Goal: Task Accomplishment & Management: Use online tool/utility

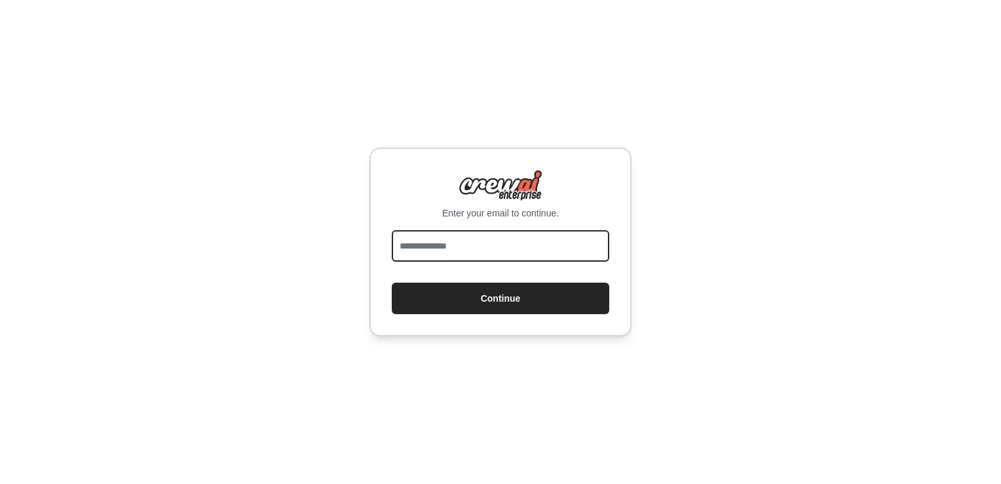
click at [489, 248] on input "email" at bounding box center [501, 245] width 218 height 31
type input "**********"
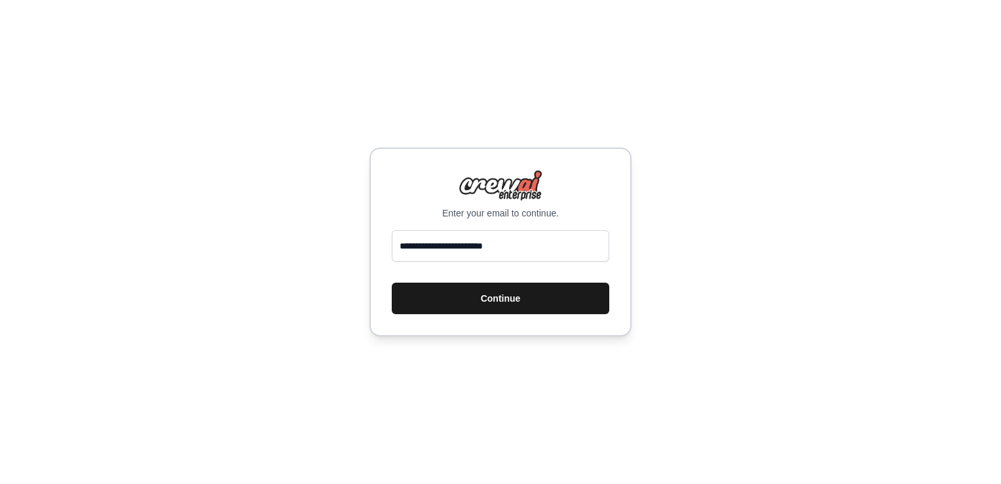
click at [495, 294] on button "Continue" at bounding box center [501, 297] width 218 height 31
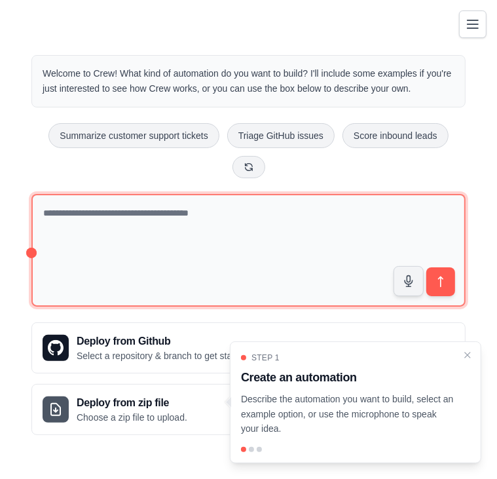
click at [89, 223] on textarea at bounding box center [248, 250] width 434 height 113
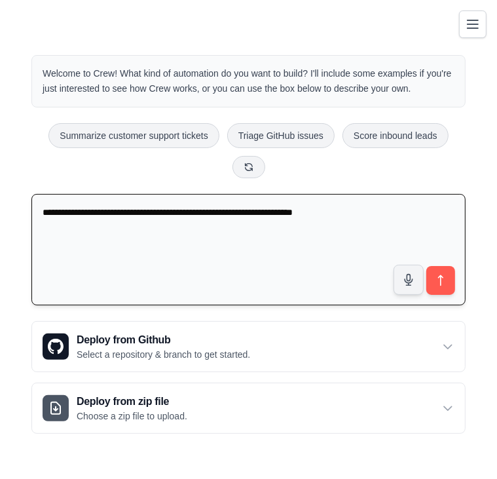
click at [360, 209] on textarea "**********" at bounding box center [248, 250] width 434 height 112
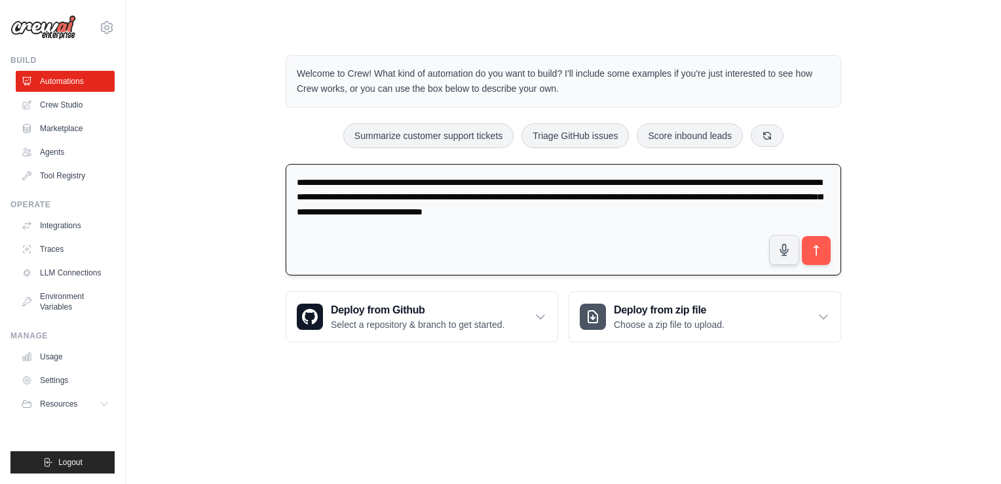
click at [684, 229] on textarea "**********" at bounding box center [564, 220] width 556 height 112
type textarea "**********"
click at [823, 253] on button "submit" at bounding box center [816, 250] width 30 height 30
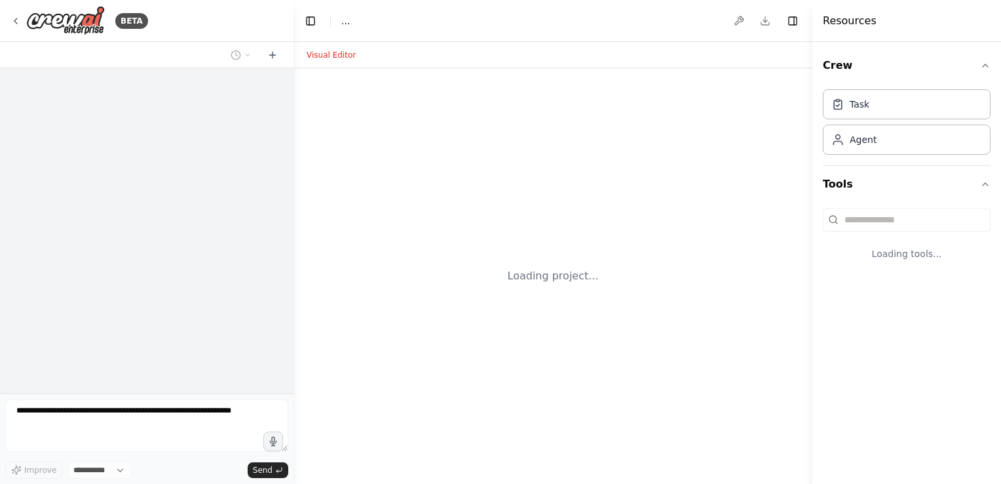
select select "****"
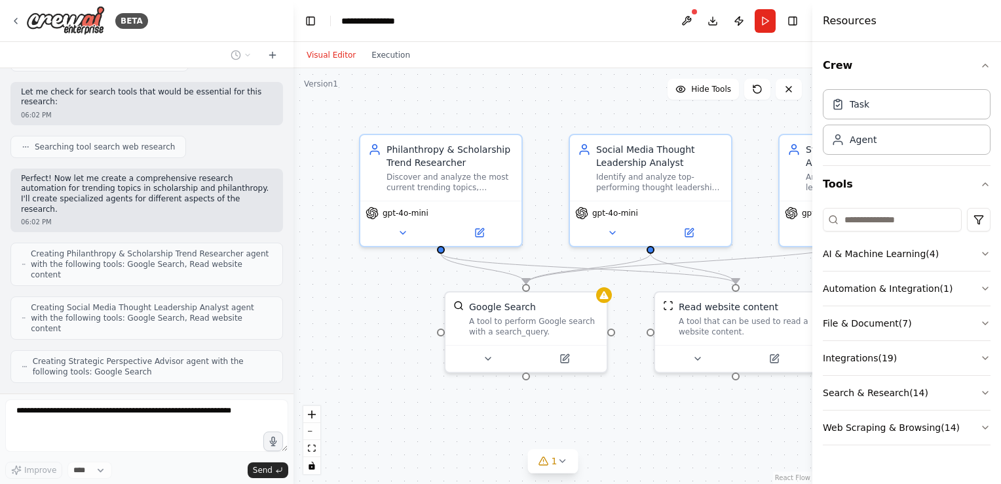
scroll to position [265, 0]
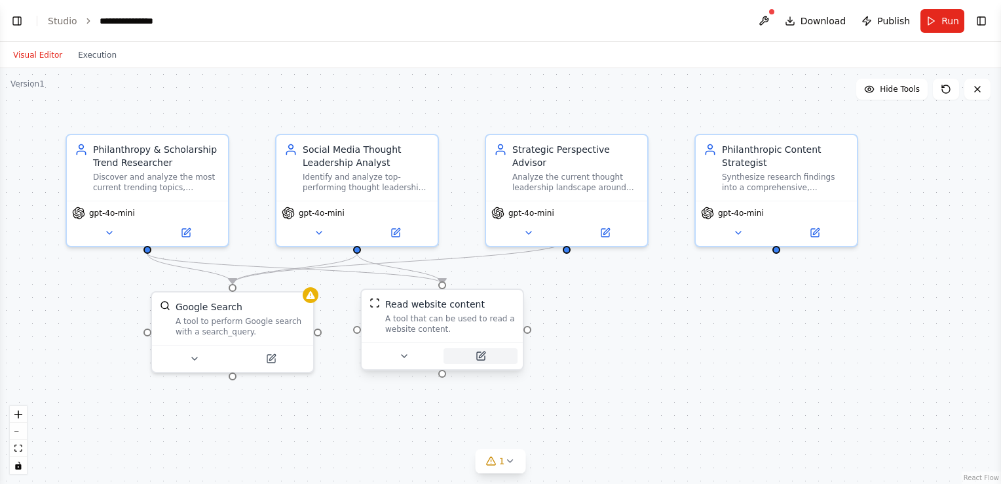
select select "****"
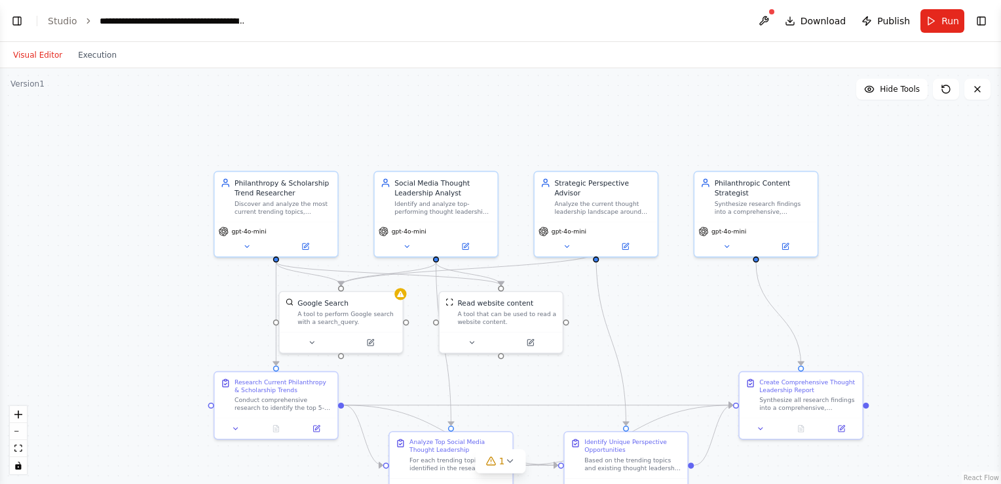
scroll to position [1182, 0]
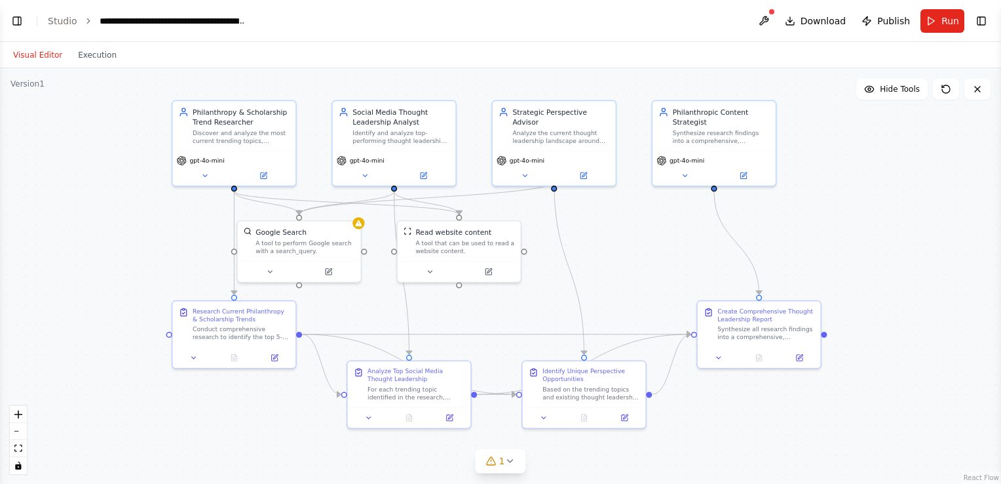
drag, startPoint x: 918, startPoint y: 268, endPoint x: 873, endPoint y: 193, distance: 87.9
click at [873, 193] on div ".deletable-edge-delete-btn { width: 20px; height: 20px; border: 0px solid #ffff…" at bounding box center [500, 275] width 1001 height 415
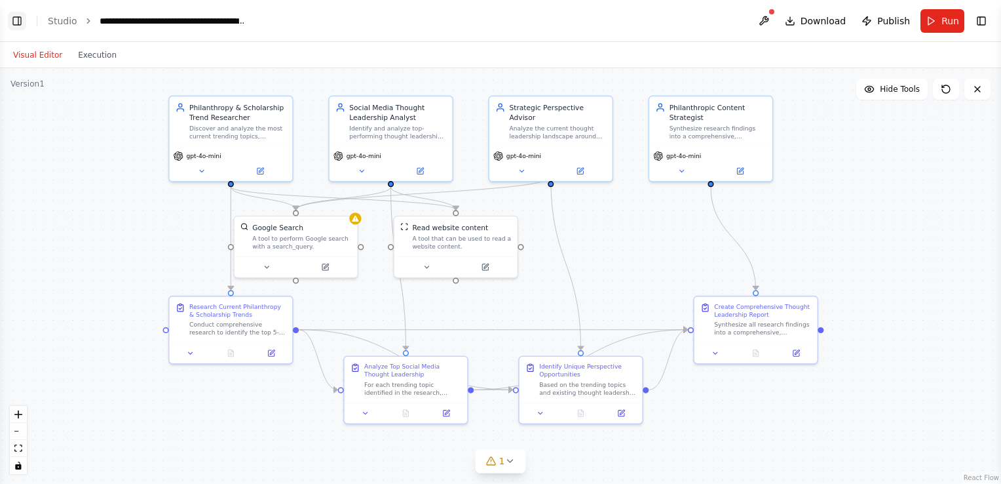
click at [21, 20] on button "Toggle Left Sidebar" at bounding box center [17, 21] width 18 height 18
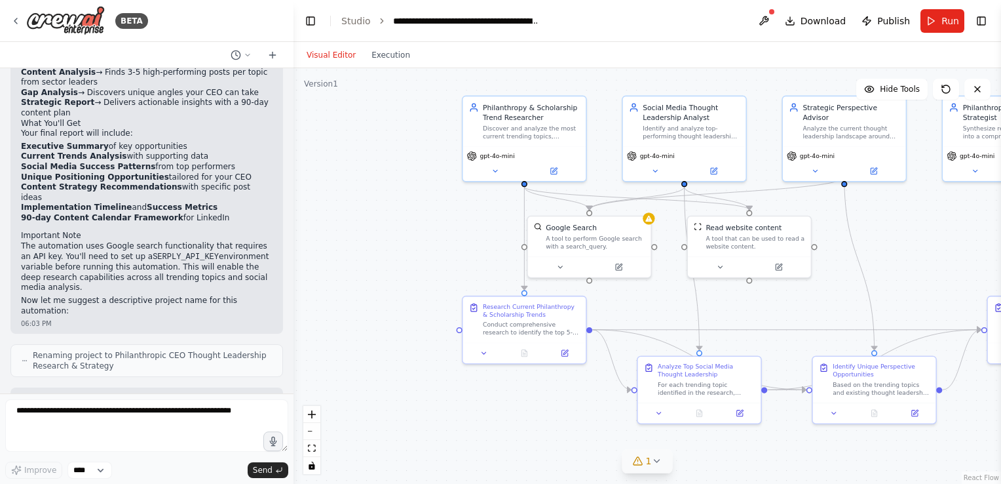
click at [657, 465] on icon at bounding box center [656, 460] width 10 height 10
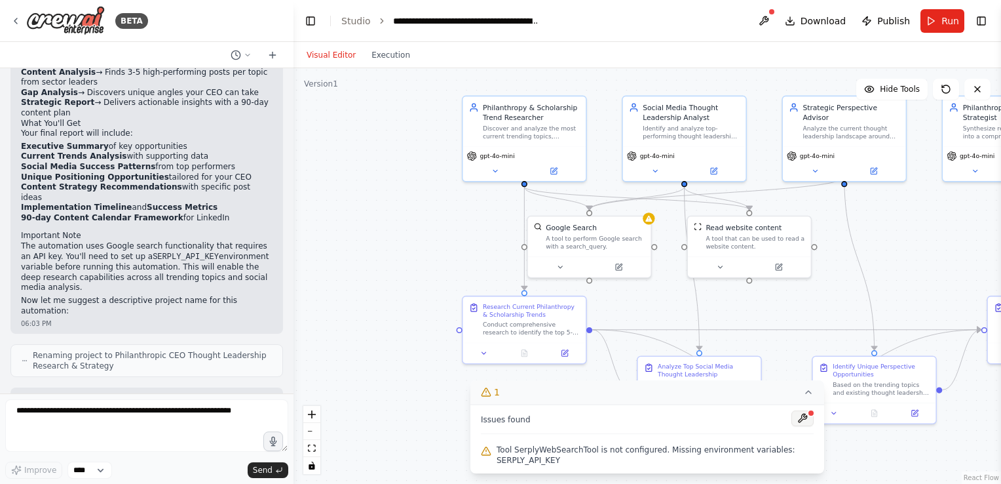
click at [799, 419] on button at bounding box center [803, 418] width 22 height 16
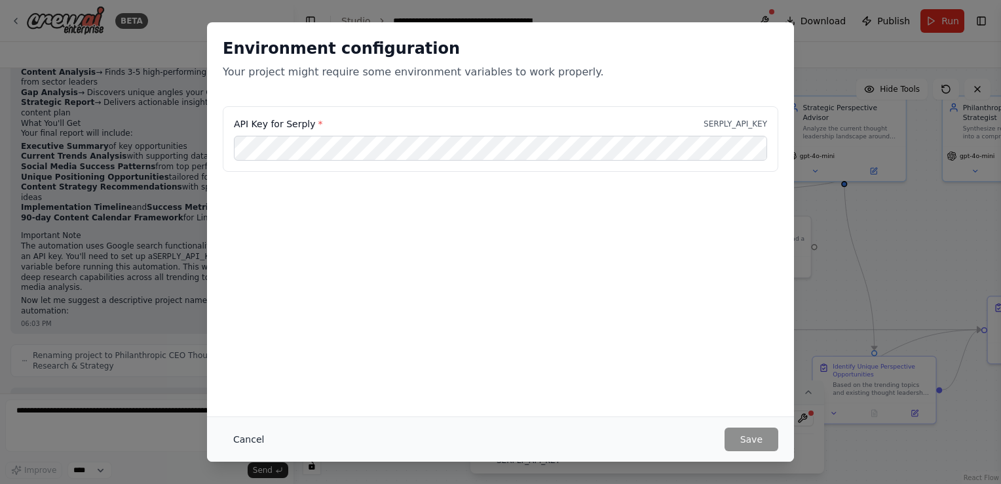
click at [252, 442] on button "Cancel" at bounding box center [249, 439] width 52 height 24
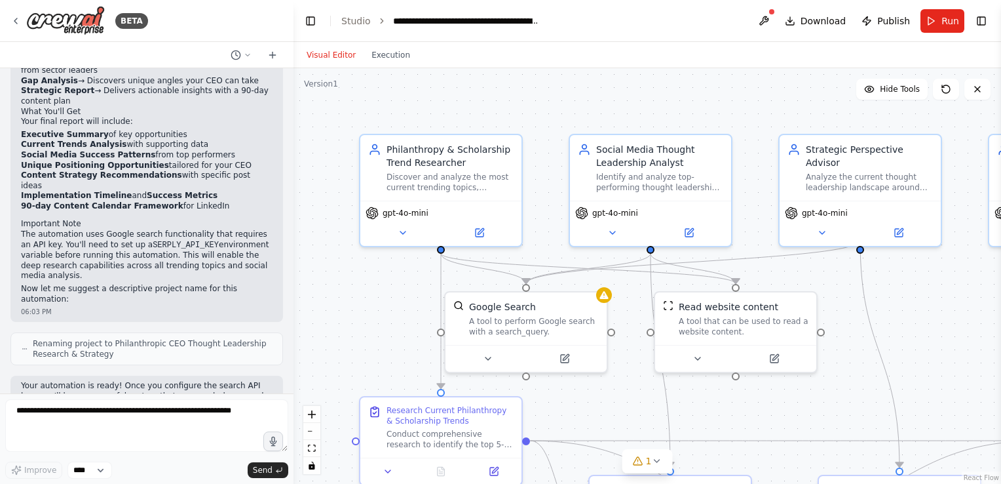
scroll to position [1075, 0]
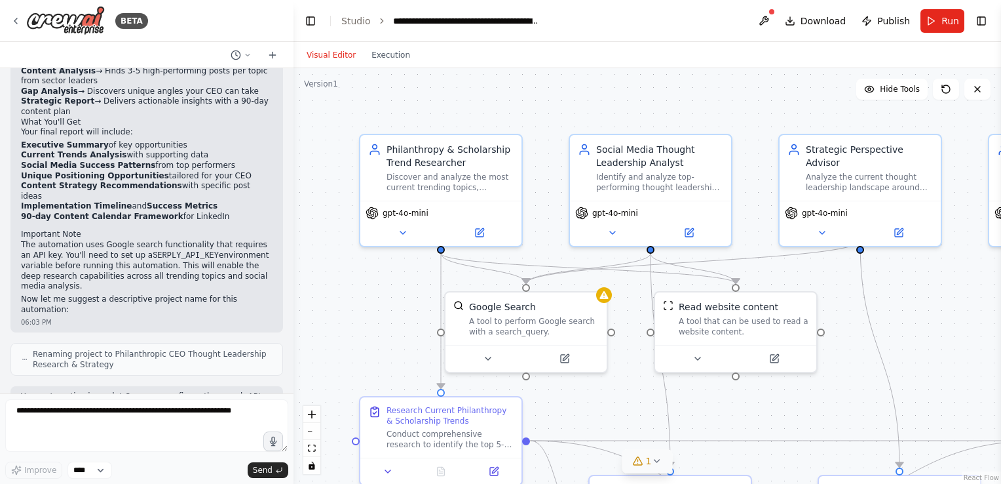
click at [659, 461] on icon at bounding box center [656, 460] width 10 height 10
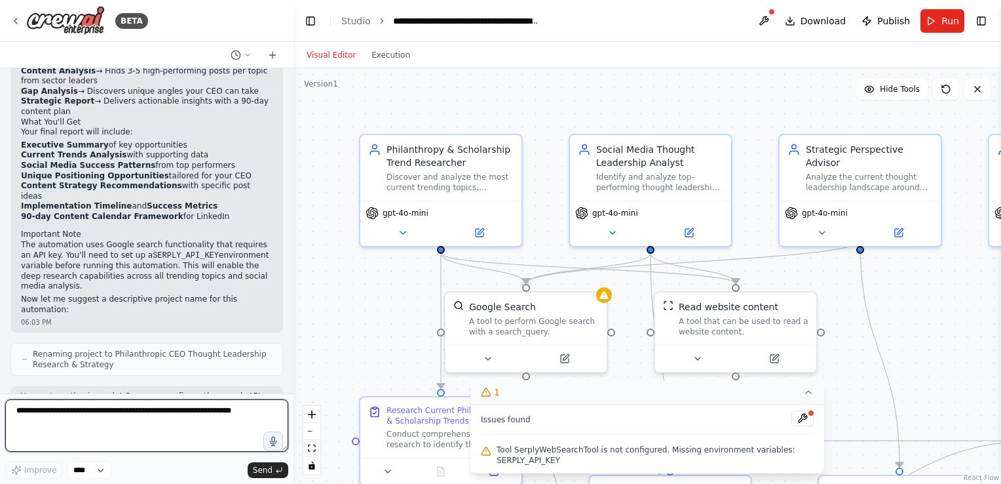
click at [45, 431] on textarea at bounding box center [146, 425] width 283 height 52
type textarea "**********"
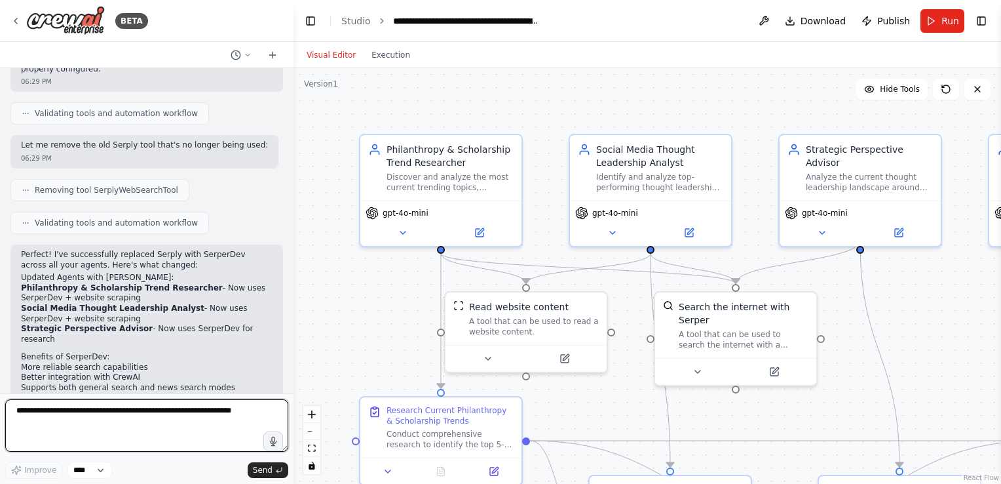
scroll to position [1823, 0]
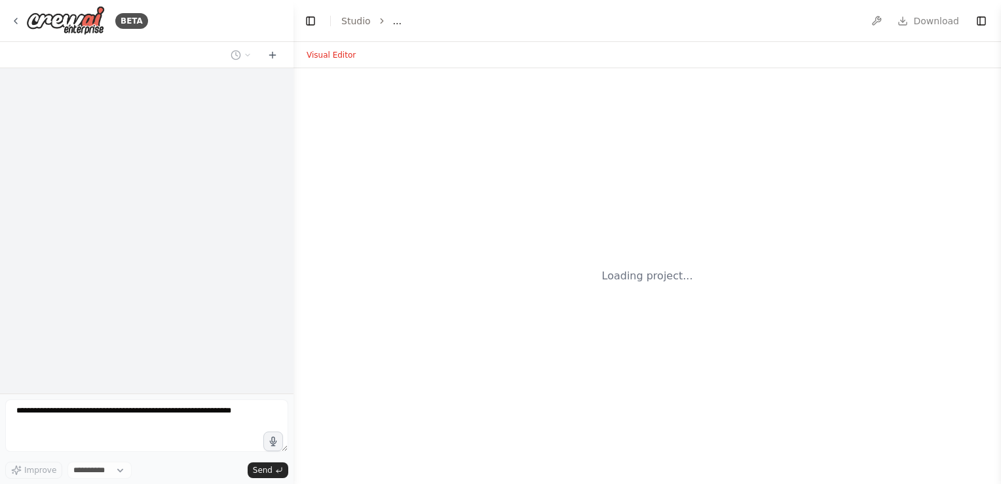
select select "****"
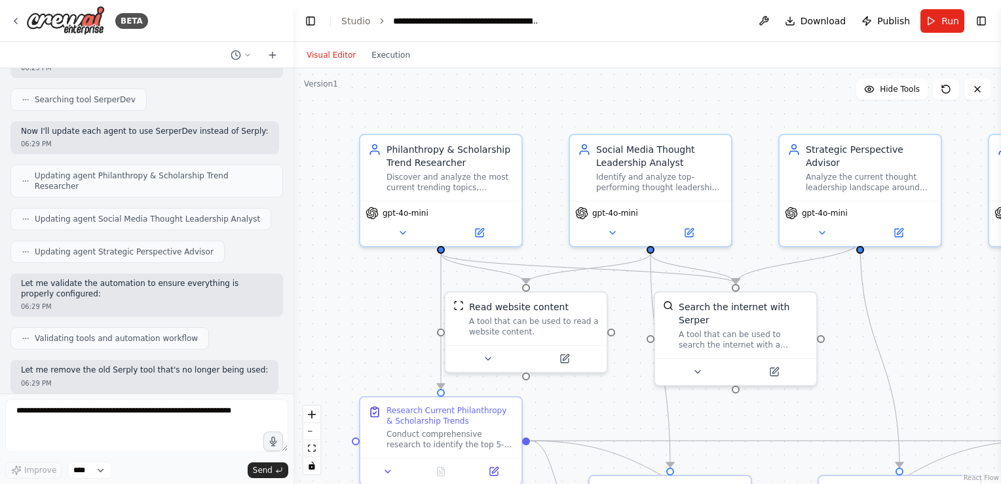
scroll to position [1578, 0]
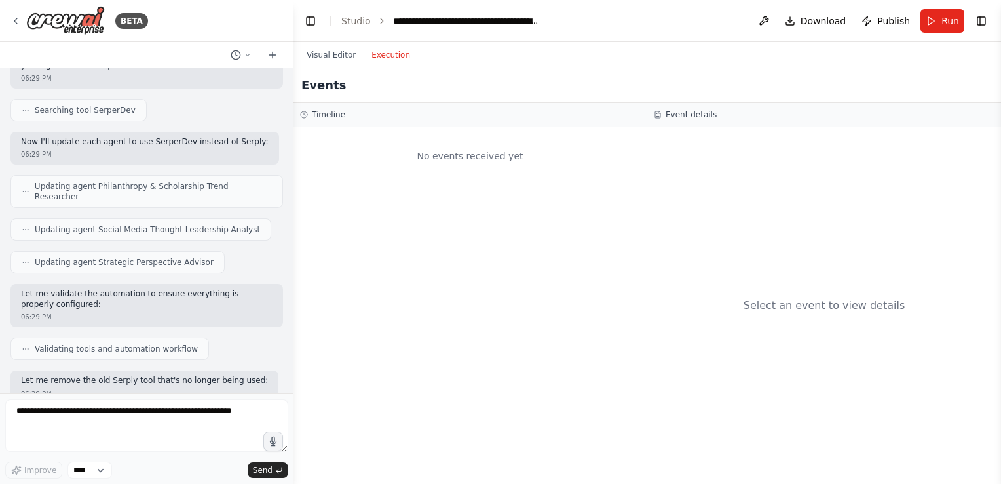
click at [391, 53] on button "Execution" at bounding box center [391, 55] width 54 height 16
click at [937, 20] on button "Run" at bounding box center [943, 21] width 44 height 24
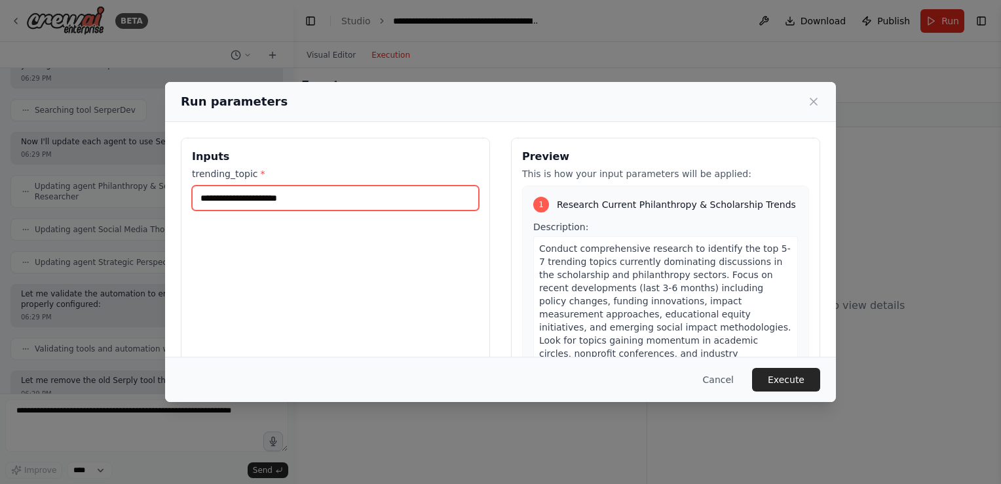
click at [210, 197] on input "trending_topic *" at bounding box center [335, 197] width 287 height 25
type input "**********"
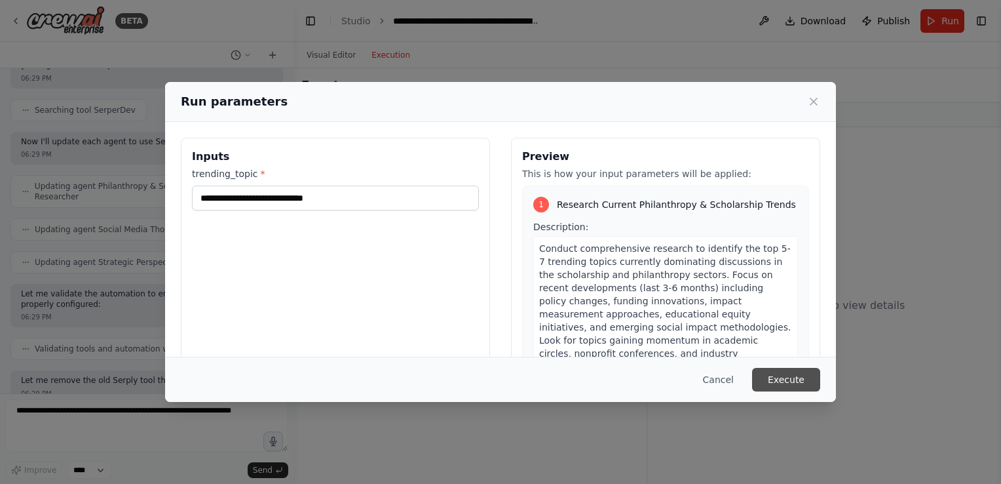
click at [788, 381] on button "Execute" at bounding box center [786, 380] width 68 height 24
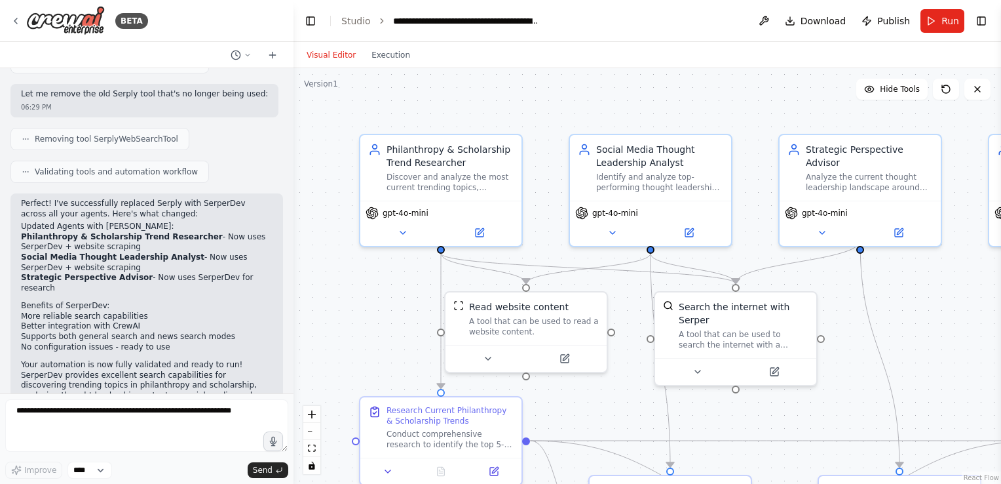
scroll to position [1843, 0]
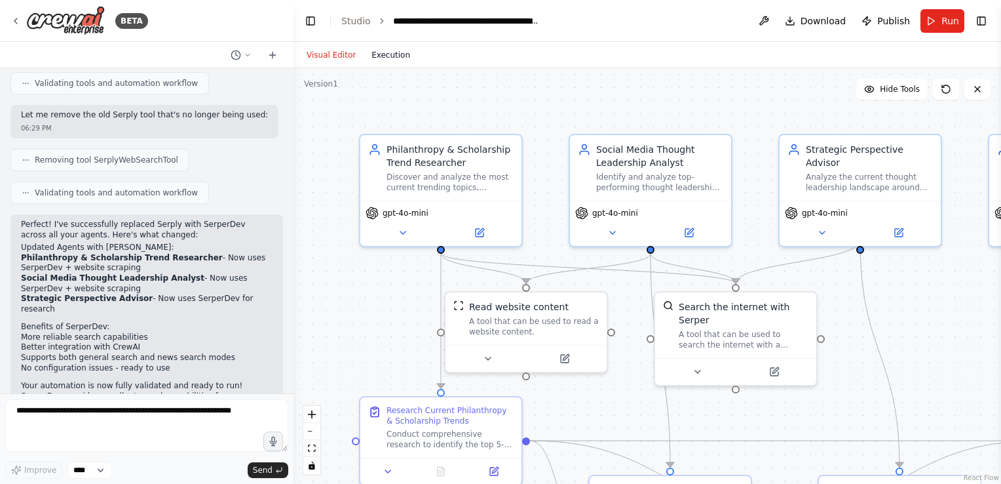
click at [395, 50] on button "Execution" at bounding box center [391, 55] width 54 height 16
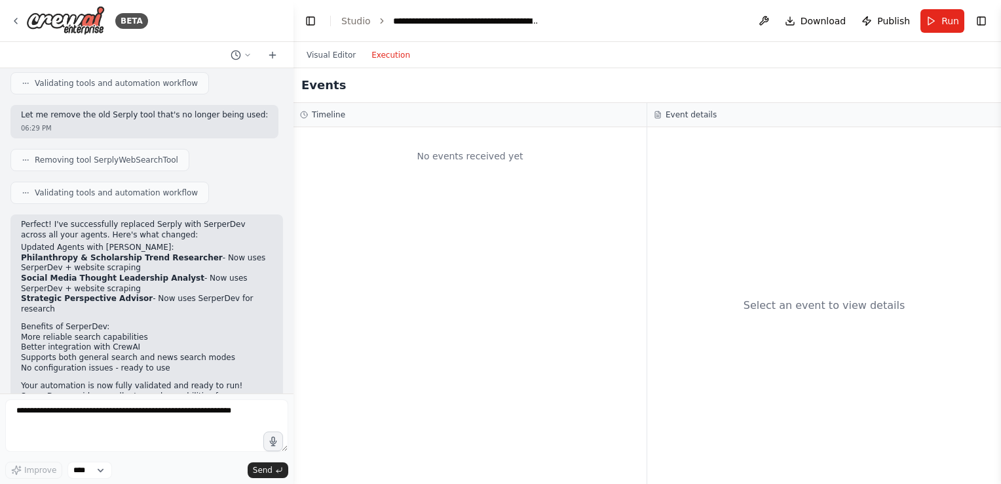
click at [389, 56] on button "Execution" at bounding box center [391, 55] width 54 height 16
click at [946, 22] on span "Run" at bounding box center [951, 20] width 18 height 13
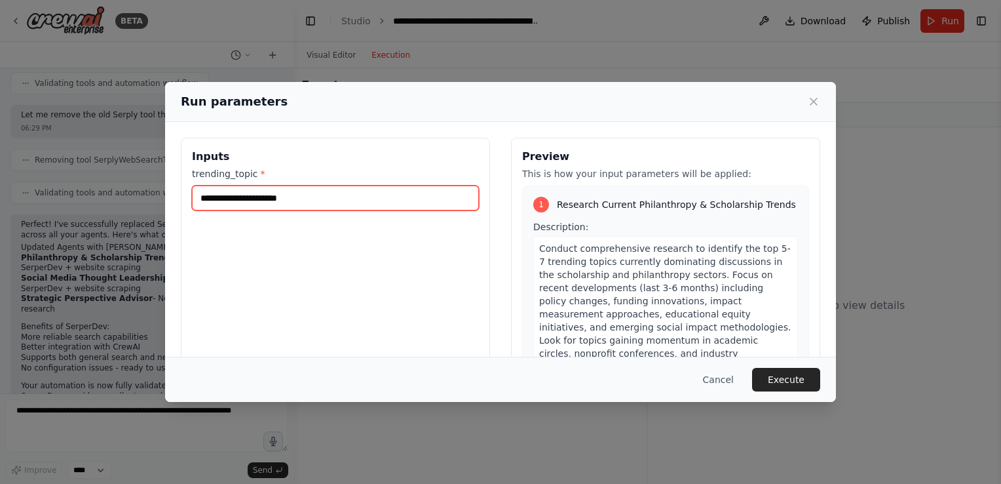
click at [235, 201] on input "trending_topic *" at bounding box center [335, 197] width 287 height 25
drag, startPoint x: 356, startPoint y: 198, endPoint x: 259, endPoint y: 195, distance: 96.4
click at [259, 195] on input "**********" at bounding box center [335, 197] width 287 height 25
type input "**********"
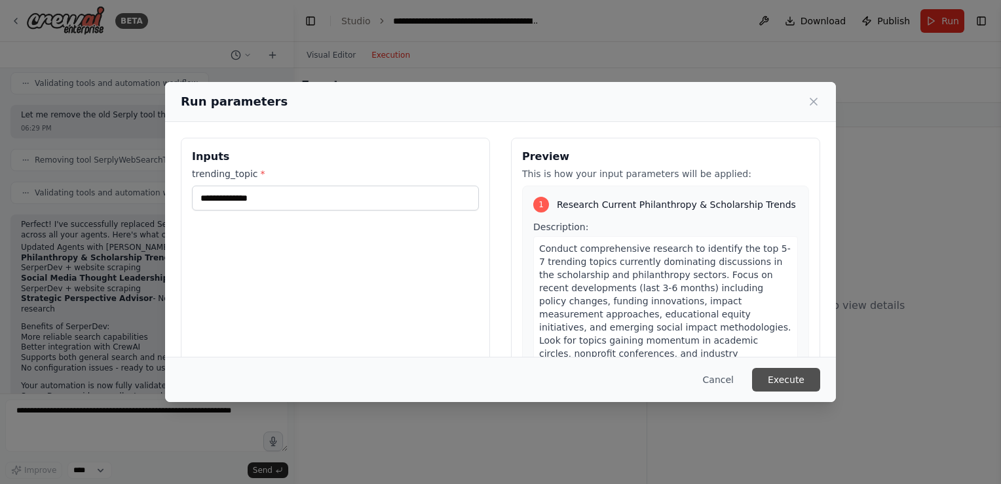
click at [794, 386] on button "Execute" at bounding box center [786, 380] width 68 height 24
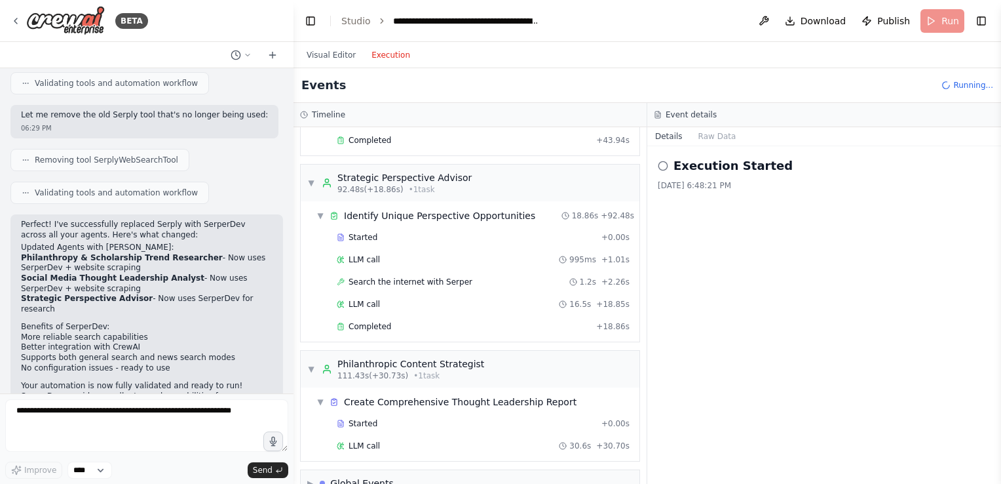
scroll to position [1024, 0]
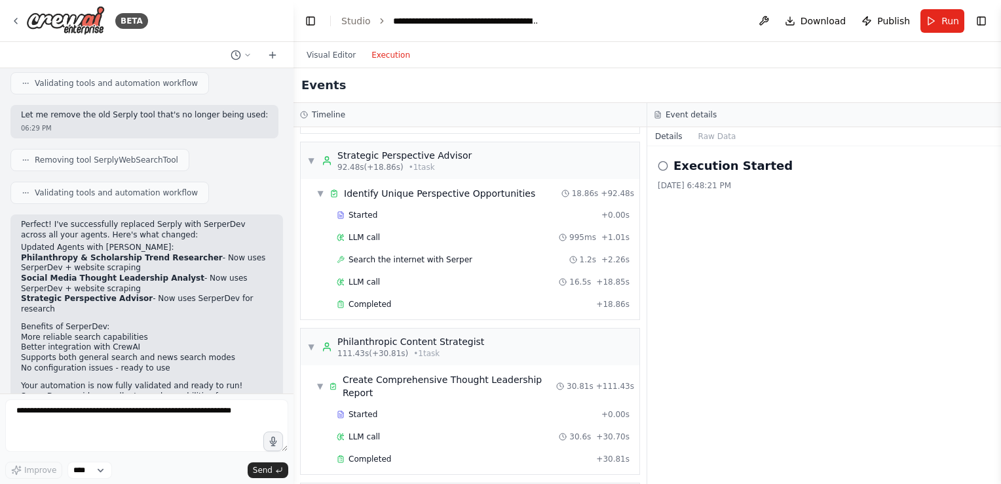
click at [666, 136] on button "Details" at bounding box center [668, 136] width 43 height 18
click at [662, 168] on icon at bounding box center [663, 166] width 10 height 10
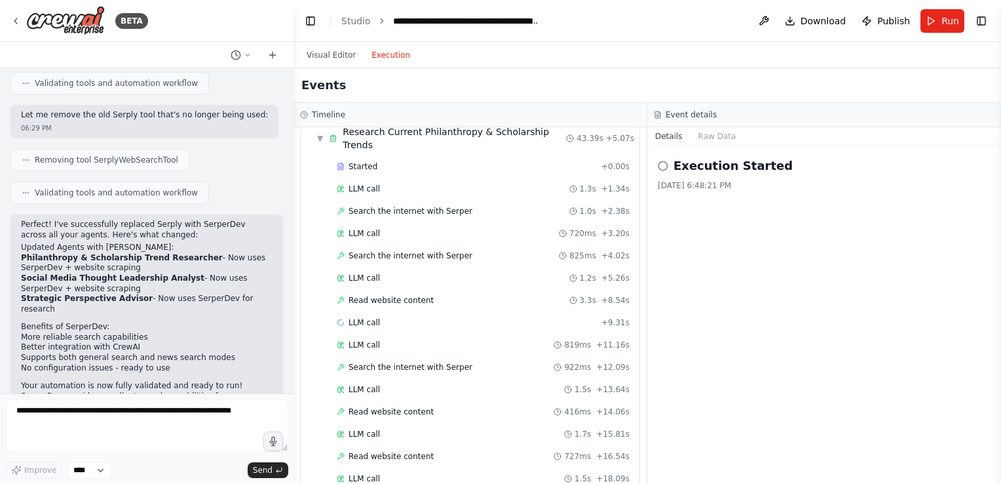
scroll to position [0, 0]
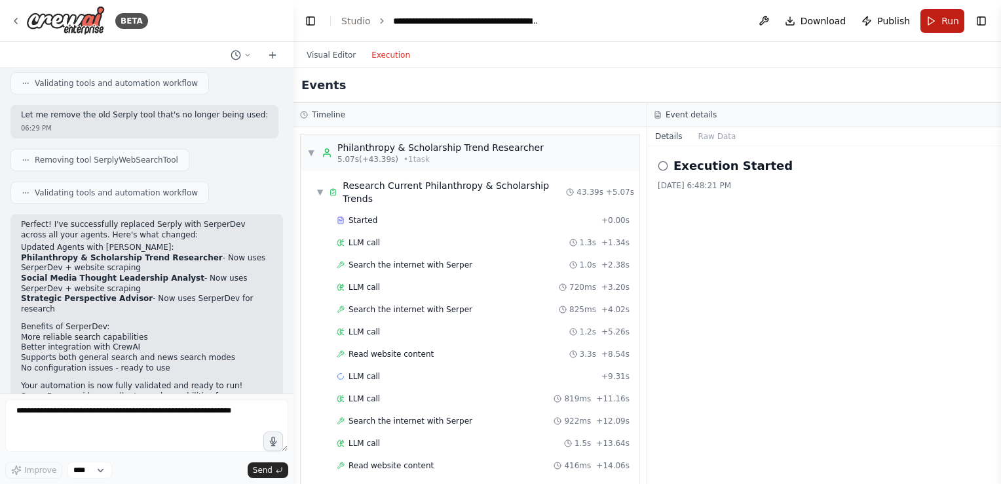
click at [936, 17] on button "Run" at bounding box center [943, 21] width 44 height 24
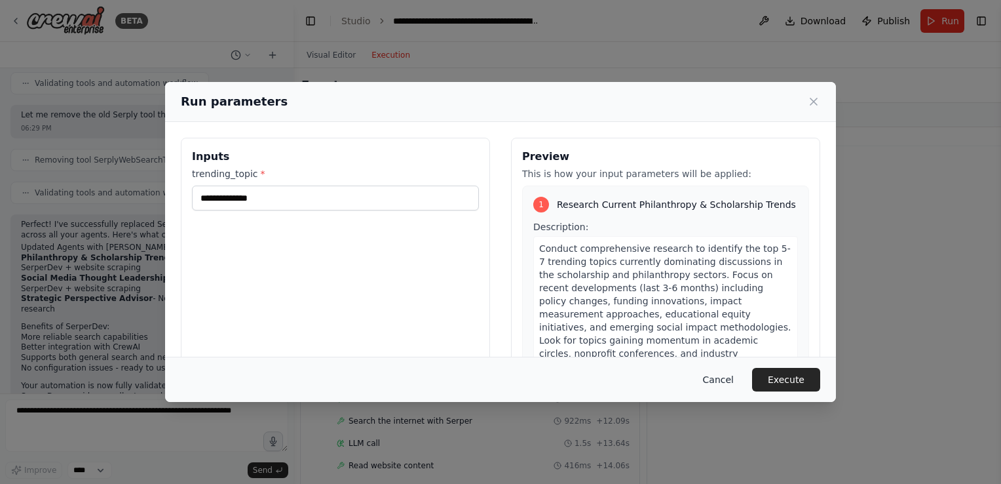
click at [720, 381] on button "Cancel" at bounding box center [719, 380] width 52 height 24
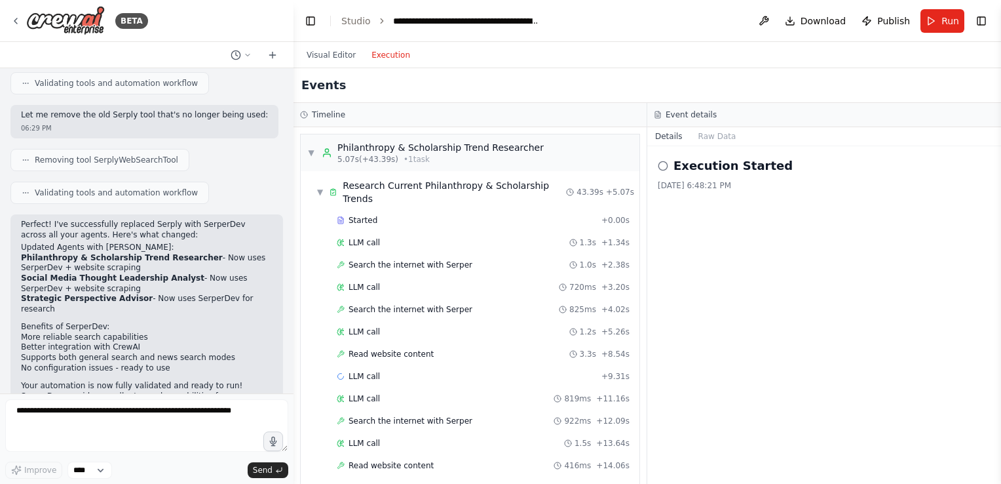
click at [383, 54] on button "Execution" at bounding box center [391, 55] width 54 height 16
click at [695, 114] on h3 "Event details" at bounding box center [691, 114] width 51 height 10
click at [704, 136] on button "Raw Data" at bounding box center [718, 136] width 54 height 18
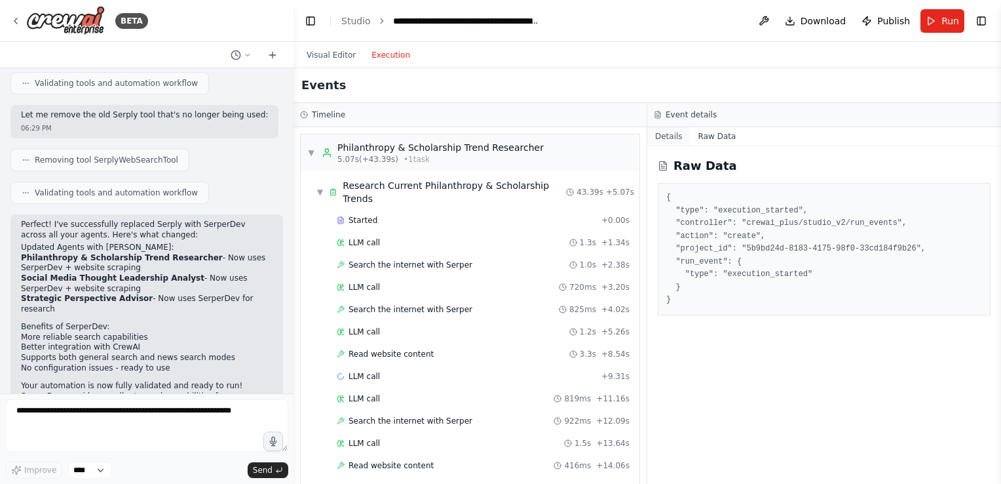
click at [668, 137] on button "Details" at bounding box center [668, 136] width 43 height 18
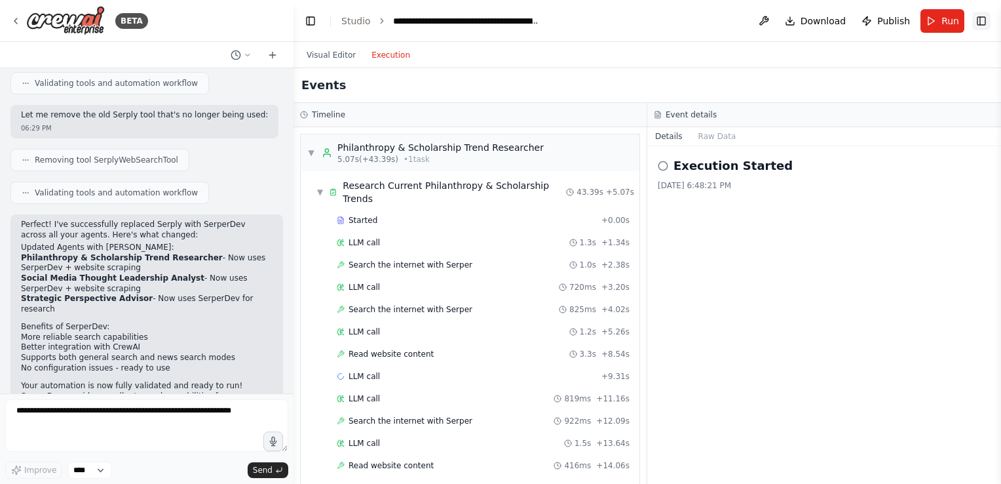
click at [982, 22] on button "Toggle Right Sidebar" at bounding box center [981, 21] width 18 height 18
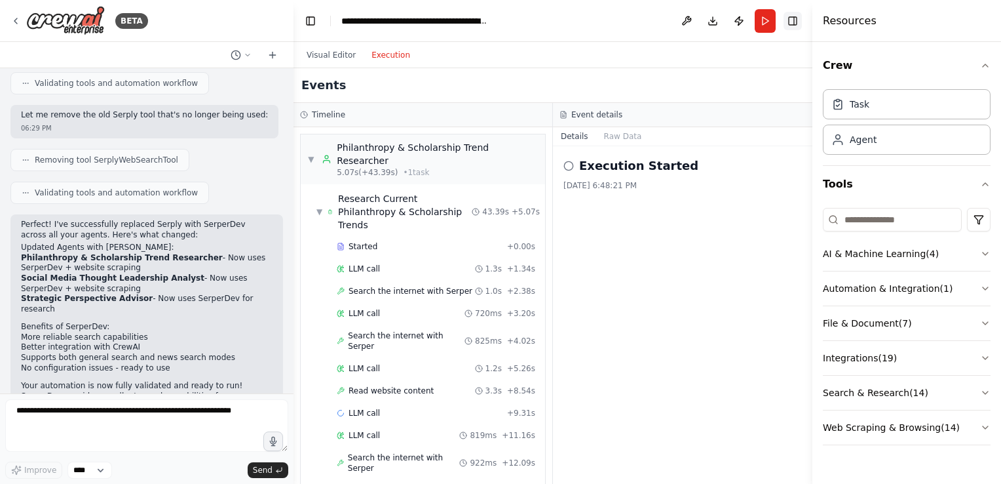
click at [790, 21] on button "Toggle Right Sidebar" at bounding box center [793, 21] width 18 height 18
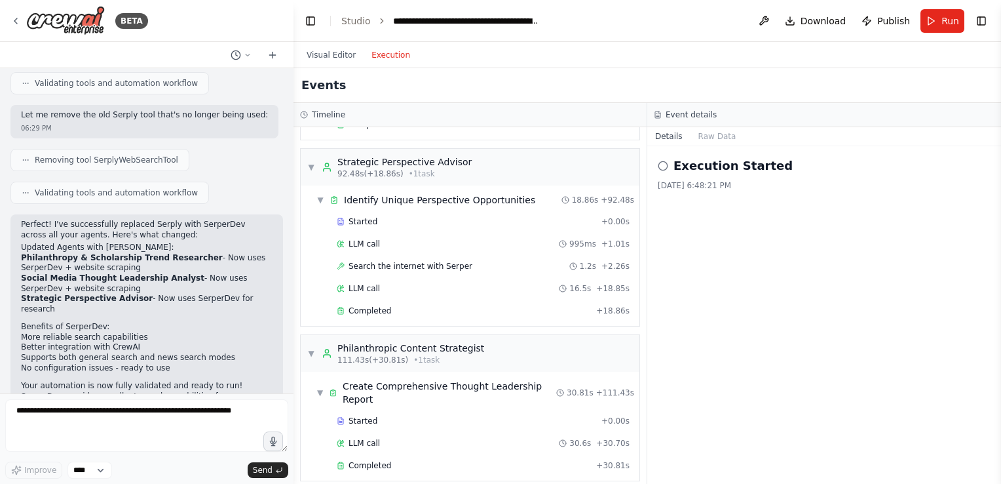
scroll to position [1024, 0]
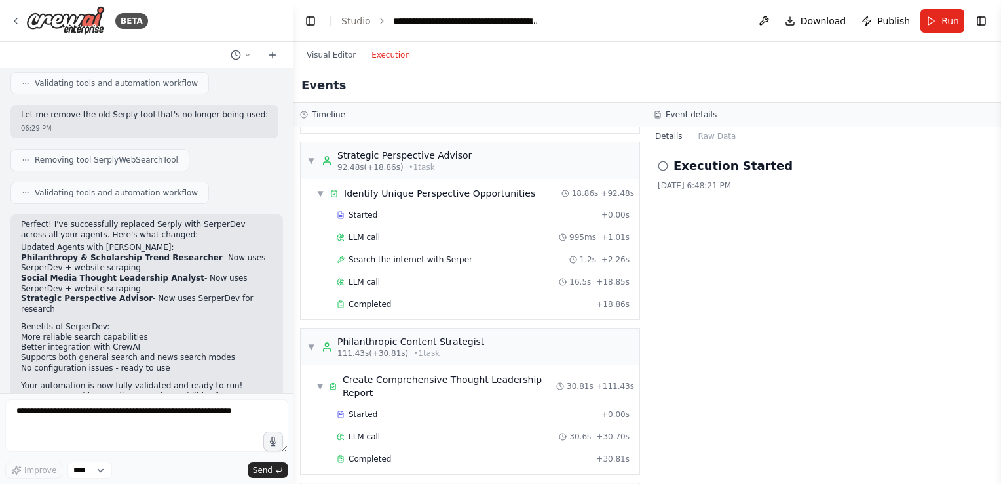
click at [941, 22] on button "Run" at bounding box center [943, 21] width 44 height 24
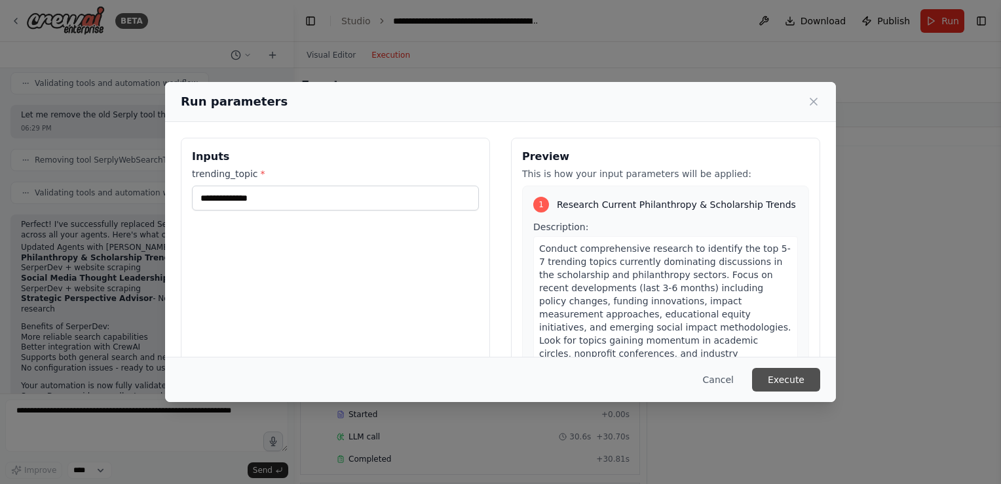
click at [797, 379] on button "Execute" at bounding box center [786, 380] width 68 height 24
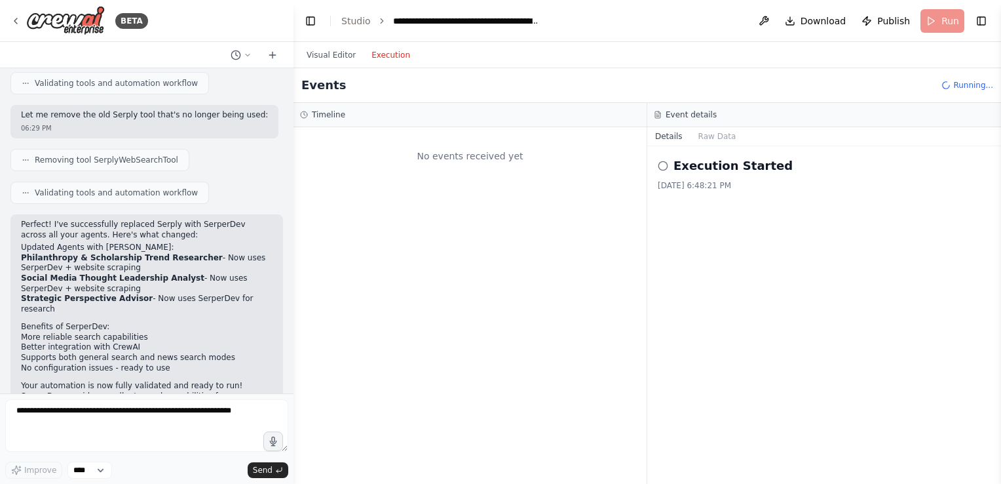
scroll to position [0, 0]
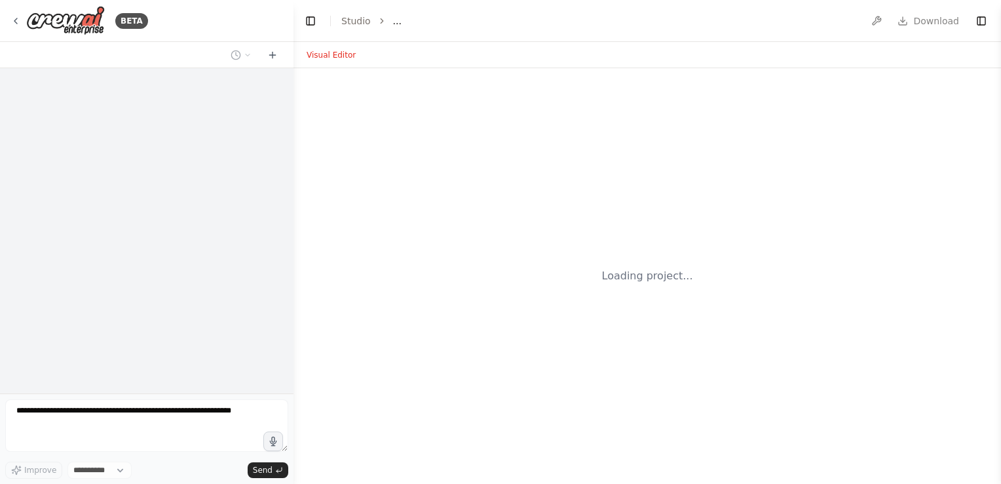
select select "****"
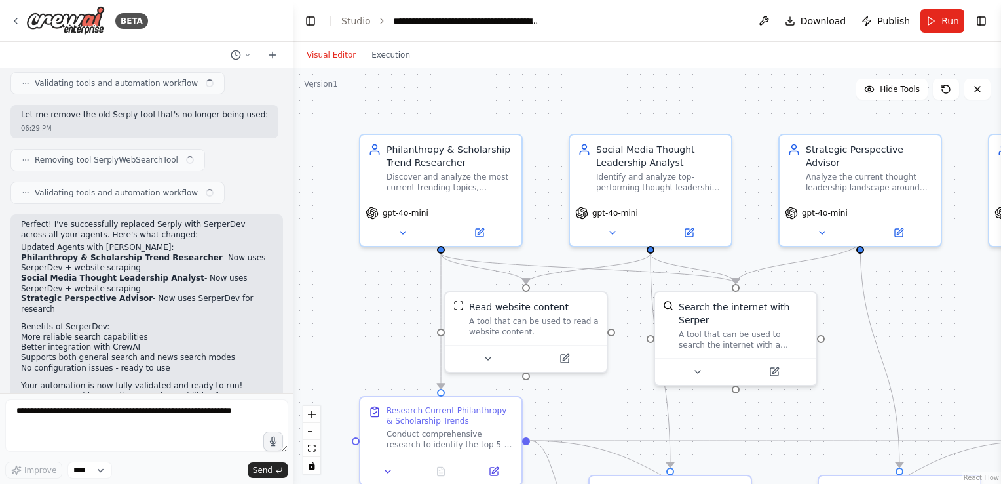
scroll to position [1843, 0]
click at [390, 54] on button "Execution" at bounding box center [391, 55] width 54 height 16
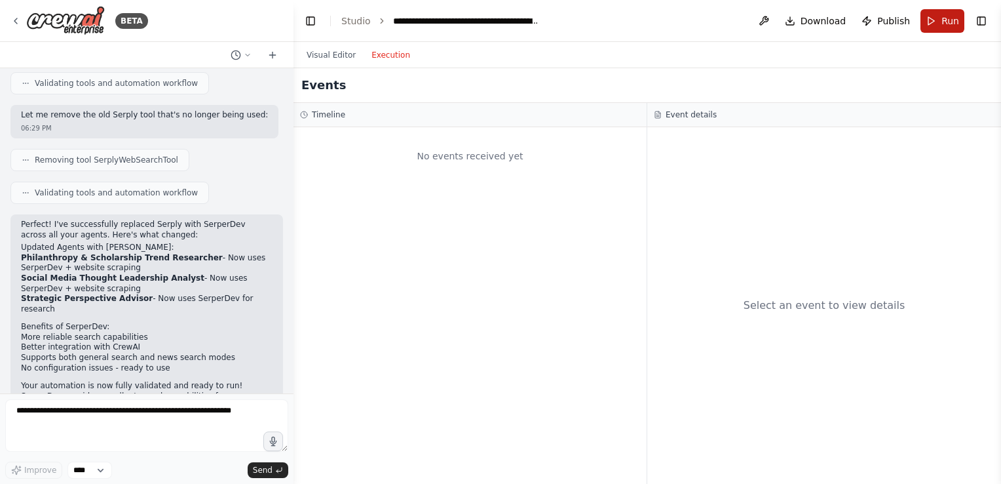
click at [940, 26] on button "Run" at bounding box center [943, 21] width 44 height 24
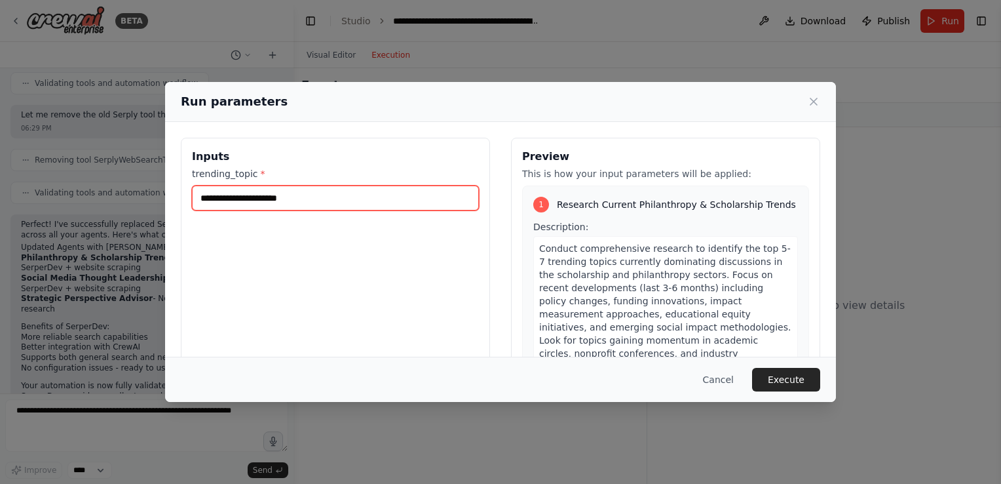
click at [235, 202] on input "trending_topic *" at bounding box center [335, 197] width 287 height 25
type input "**********"
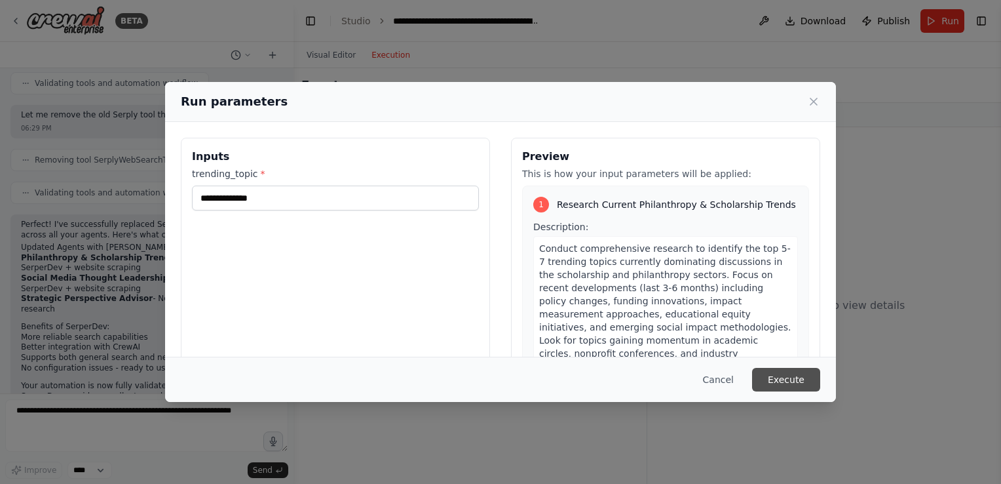
click at [781, 384] on button "Execute" at bounding box center [786, 380] width 68 height 24
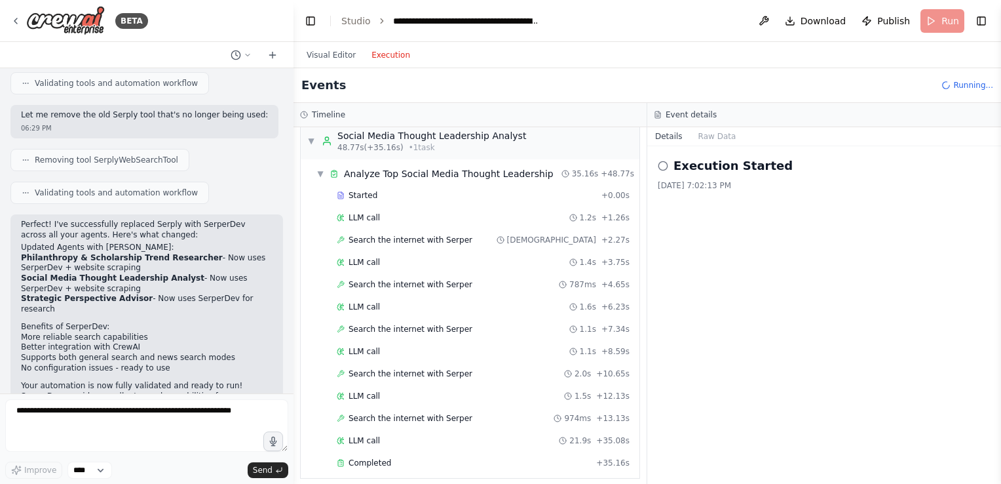
scroll to position [619, 0]
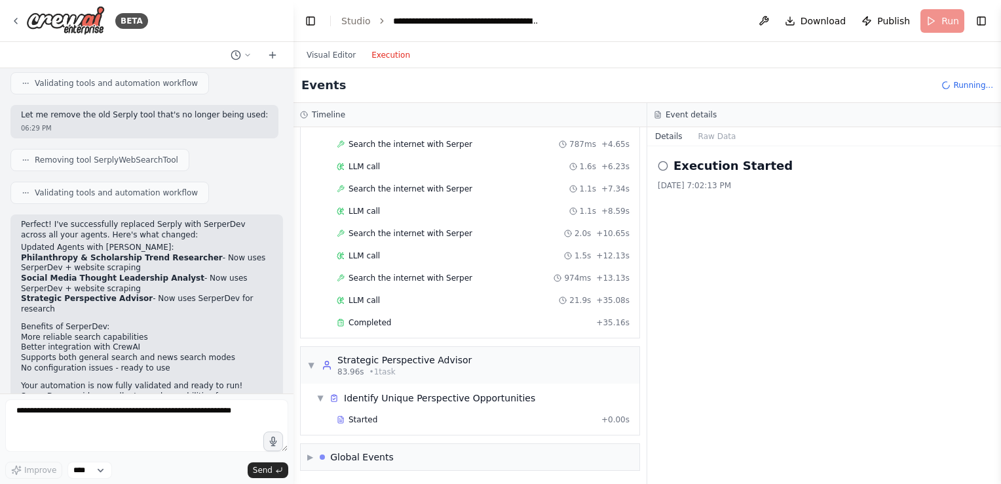
click at [744, 248] on div "Execution Started [DATE] 7:02:13 PM" at bounding box center [824, 314] width 354 height 337
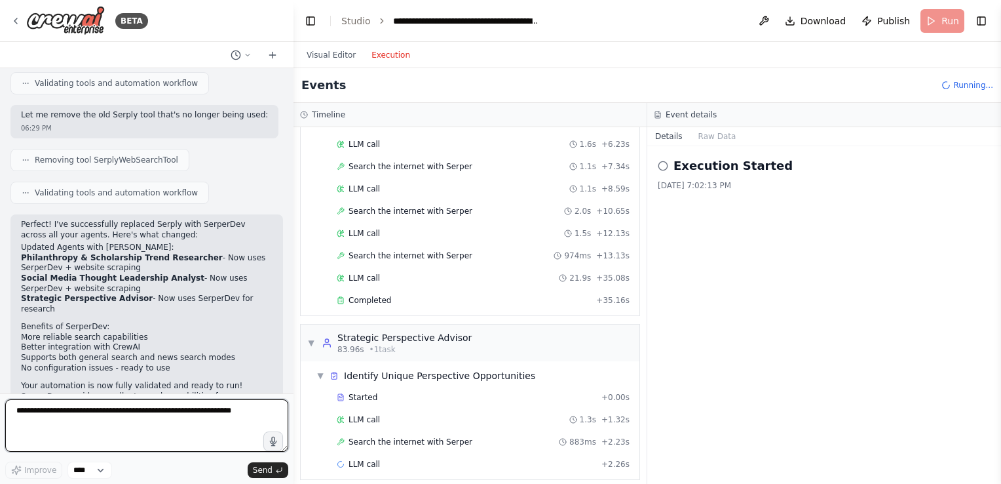
scroll to position [663, 0]
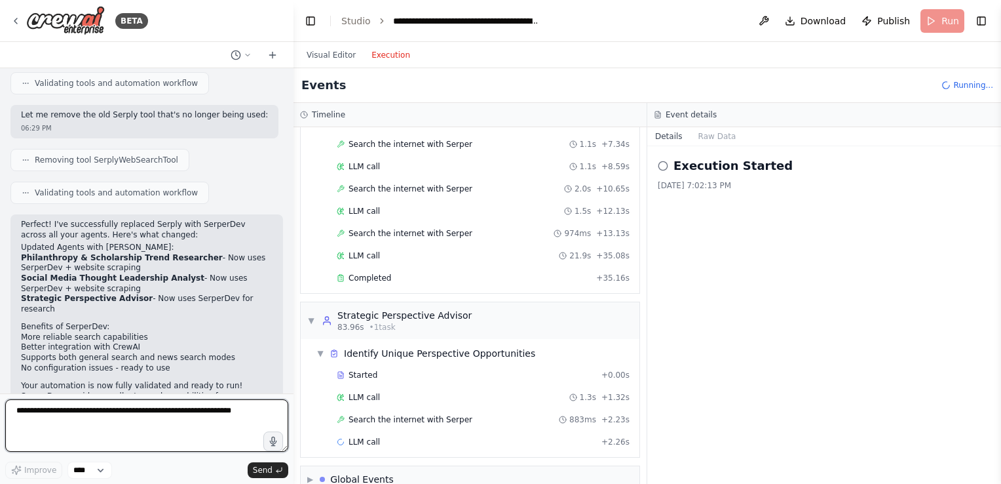
click at [111, 424] on textarea at bounding box center [146, 425] width 283 height 52
type textarea "**********"
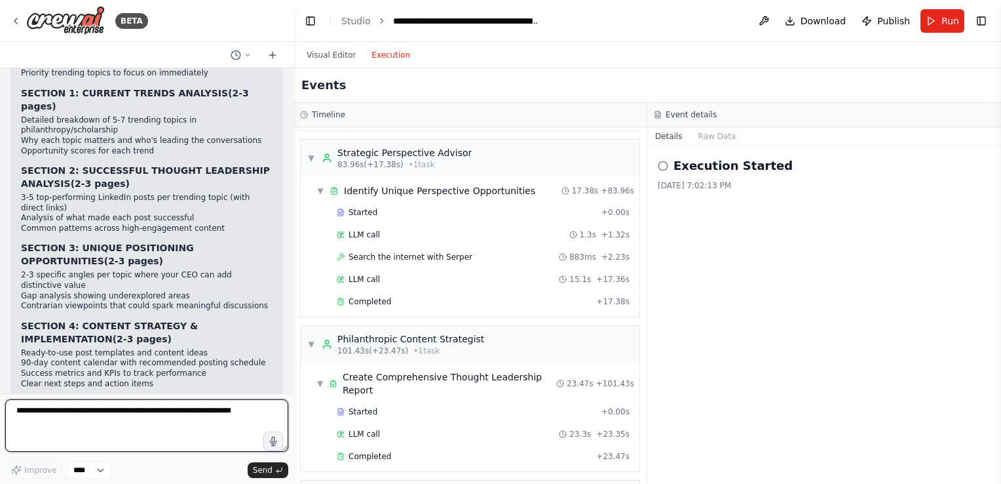
scroll to position [2599, 0]
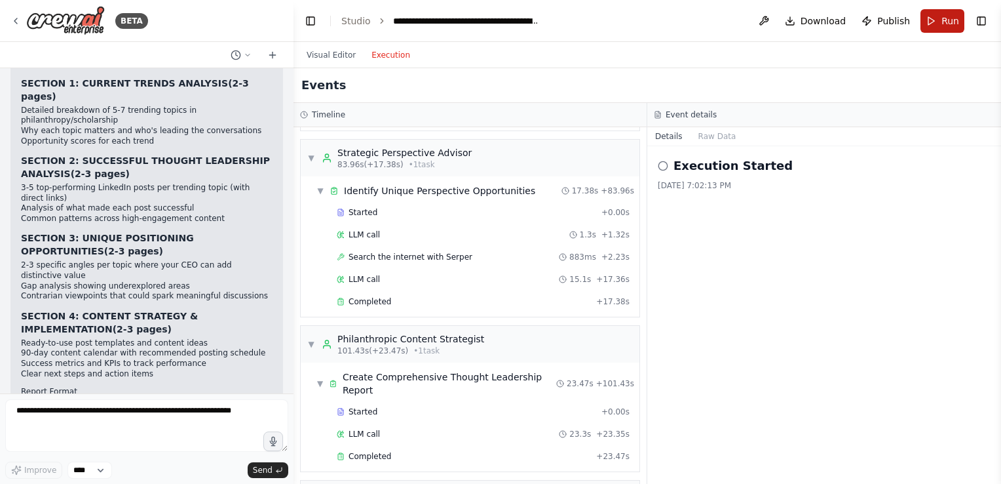
click at [939, 16] on button "Run" at bounding box center [943, 21] width 44 height 24
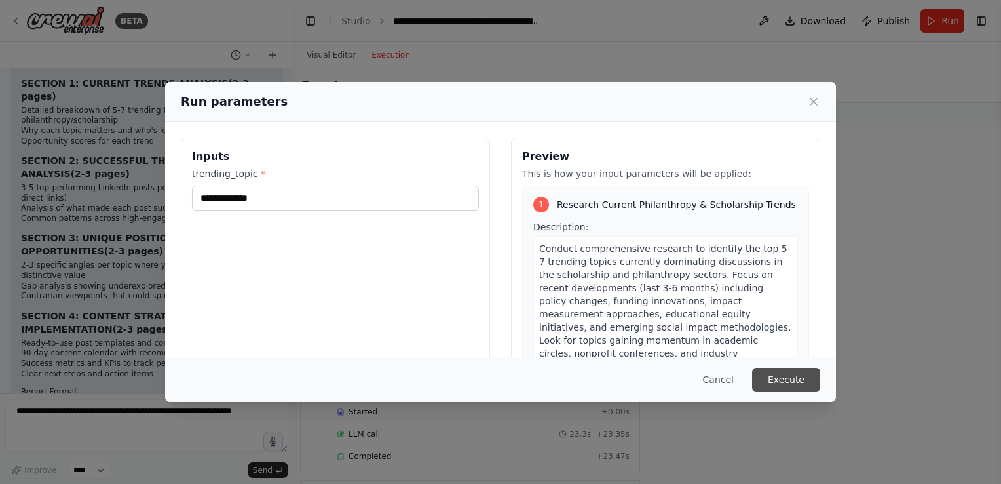
click at [780, 374] on button "Execute" at bounding box center [786, 380] width 68 height 24
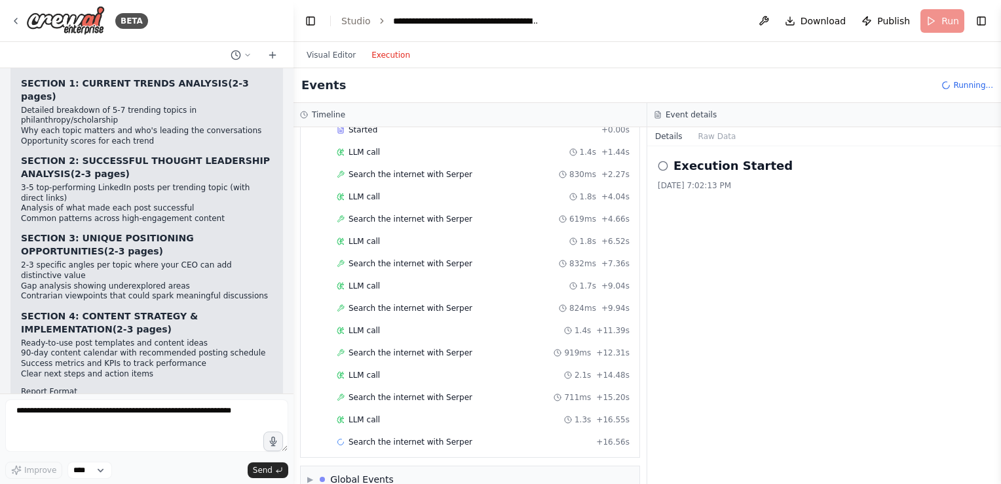
scroll to position [611, 0]
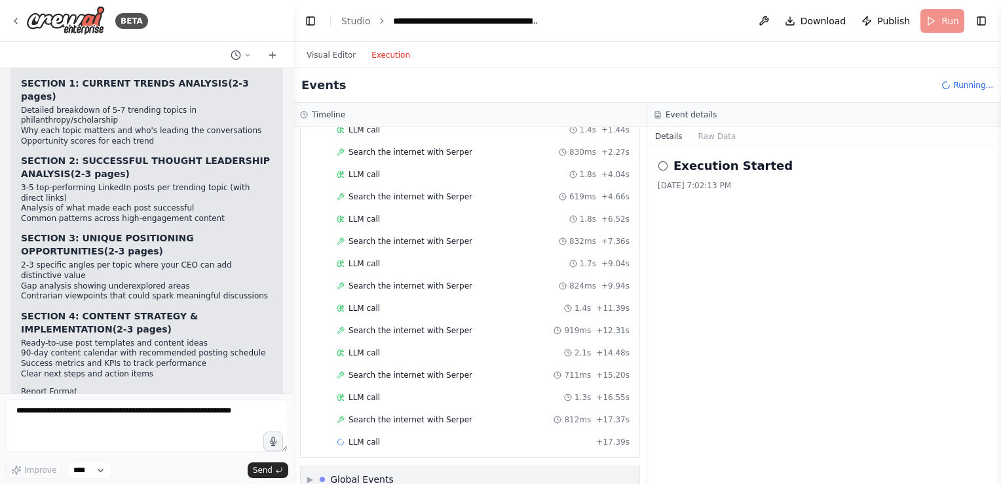
click at [357, 472] on div "Global Events" at bounding box center [362, 478] width 64 height 13
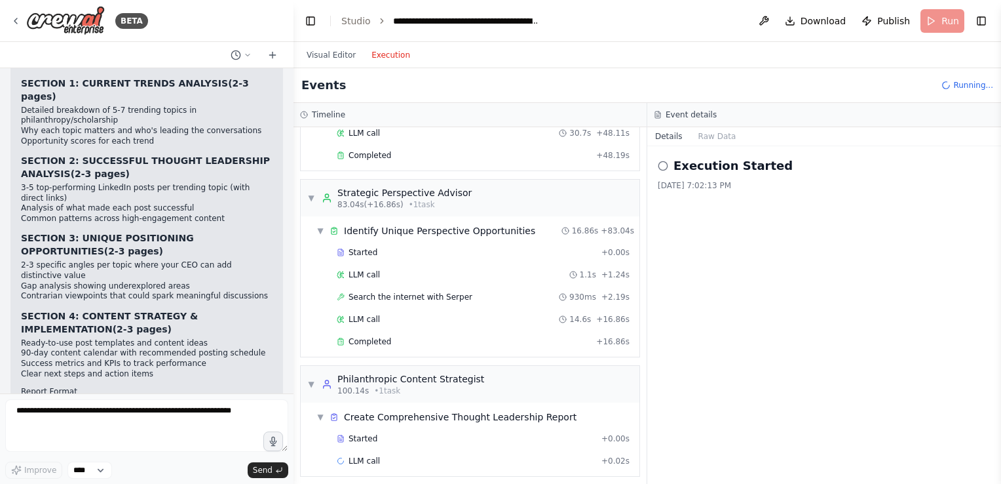
scroll to position [936, 0]
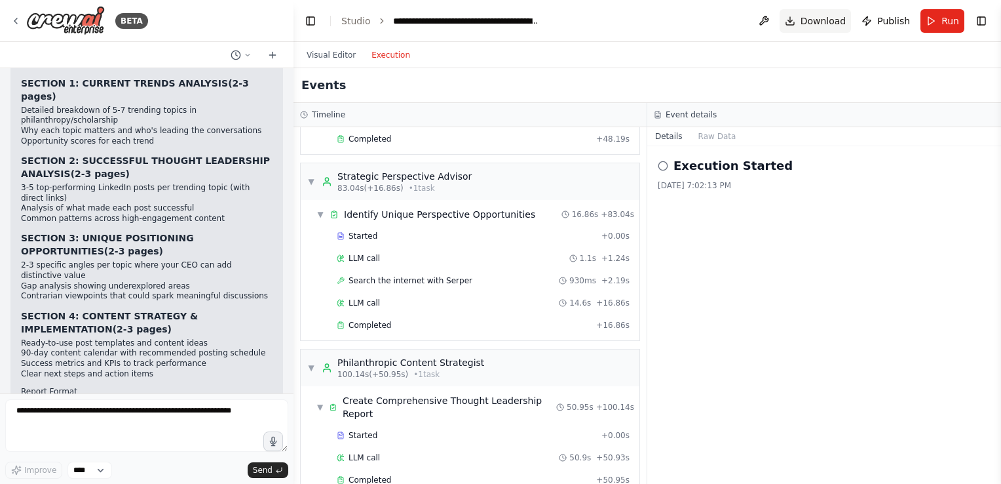
click at [827, 25] on span "Download" at bounding box center [824, 20] width 46 height 13
click at [579, 33] on header "**********" at bounding box center [648, 21] width 708 height 42
click at [48, 419] on textarea at bounding box center [146, 425] width 283 height 52
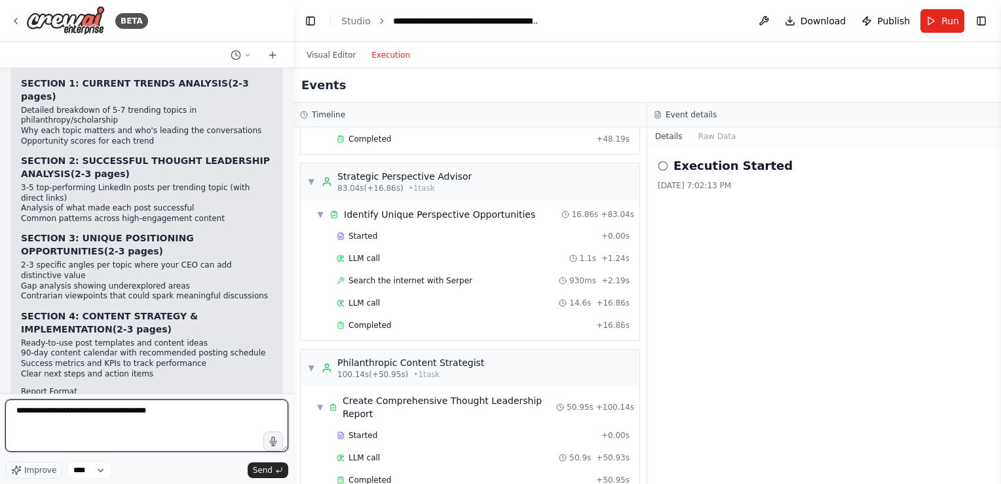
type textarea "**********"
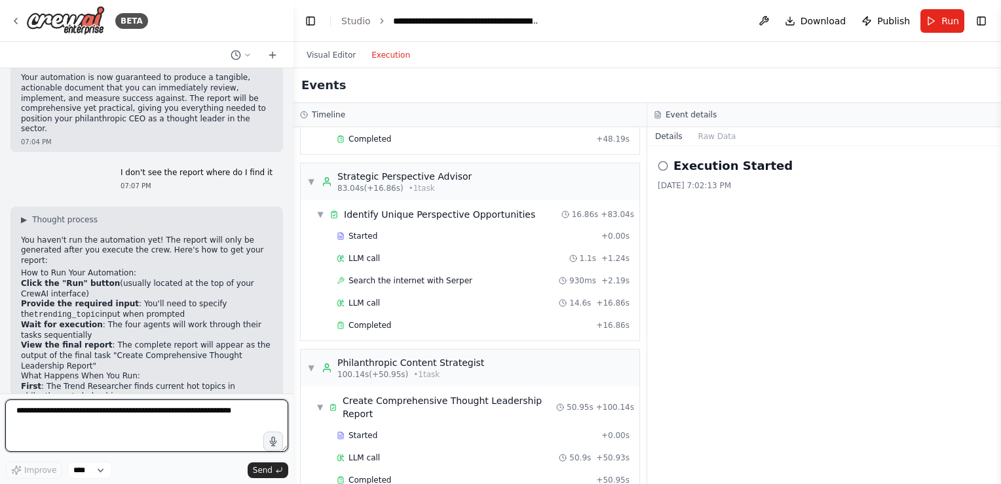
scroll to position [3008, 0]
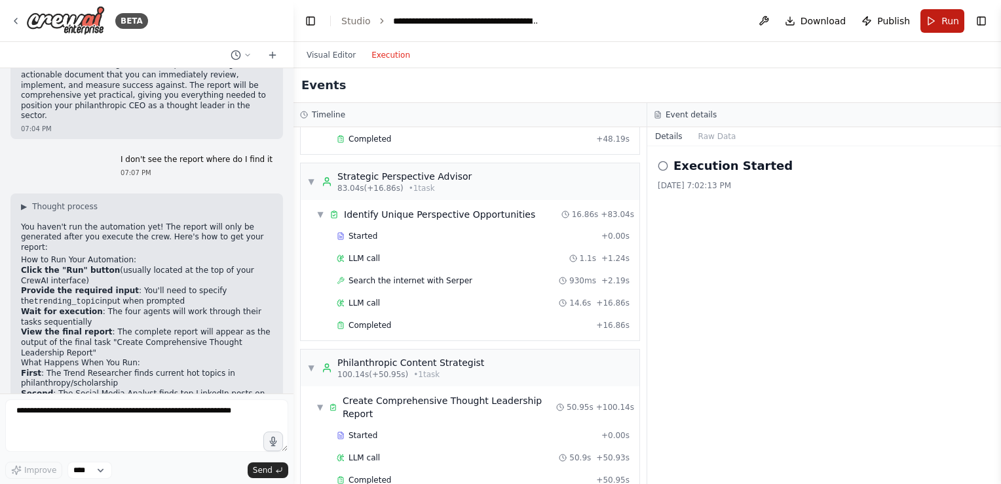
click at [949, 20] on span "Run" at bounding box center [951, 20] width 18 height 13
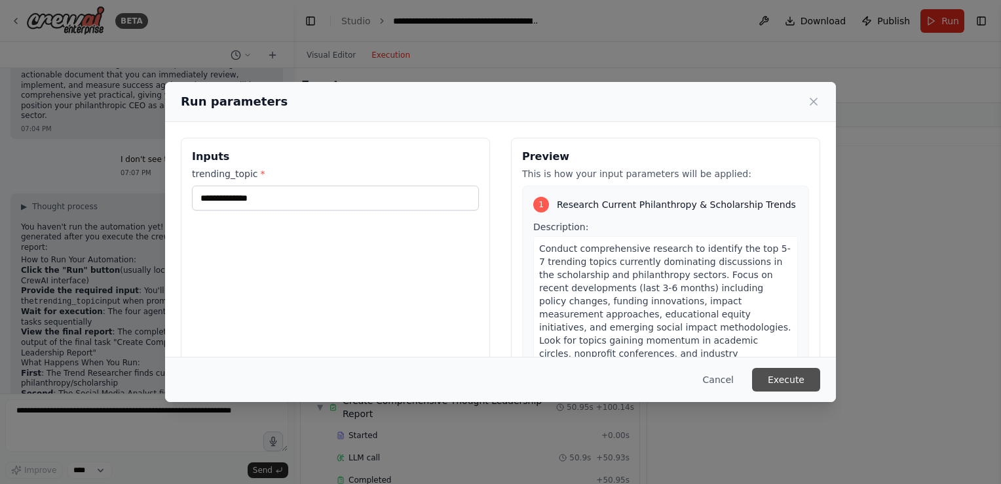
click at [794, 379] on button "Execute" at bounding box center [786, 380] width 68 height 24
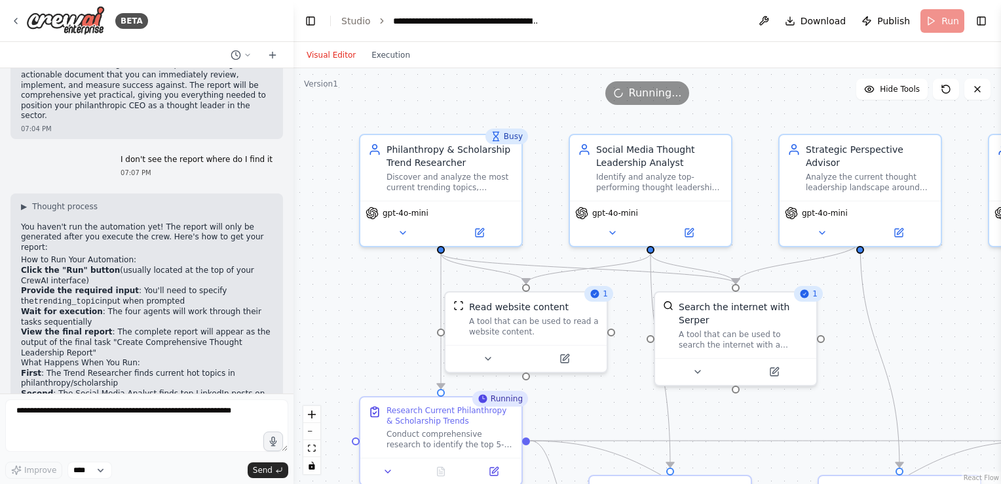
click at [330, 58] on button "Visual Editor" at bounding box center [331, 55] width 65 height 16
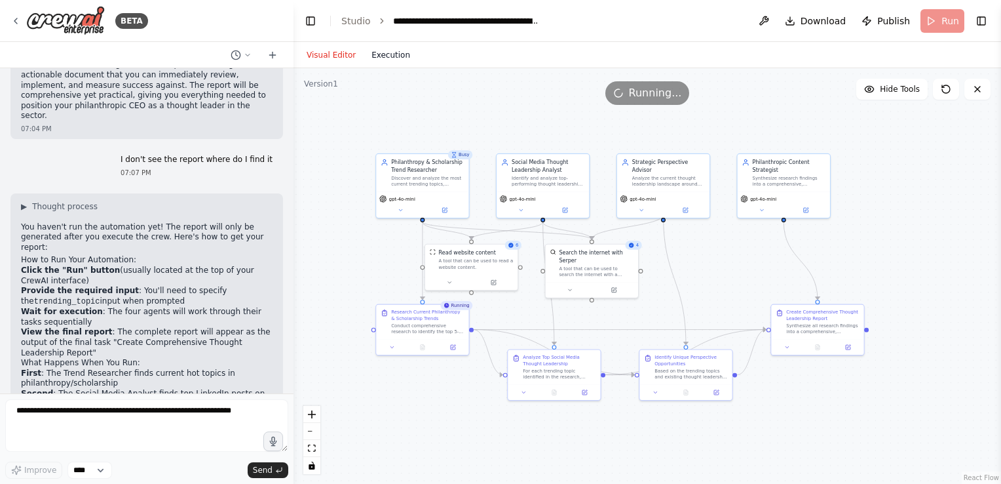
click at [378, 52] on button "Execution" at bounding box center [391, 55] width 54 height 16
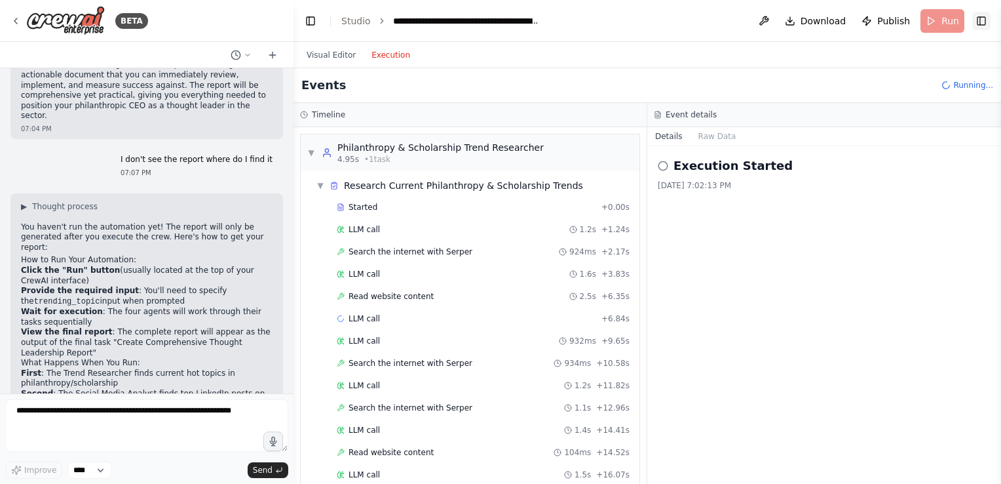
click at [980, 14] on button "Toggle Right Sidebar" at bounding box center [981, 21] width 18 height 18
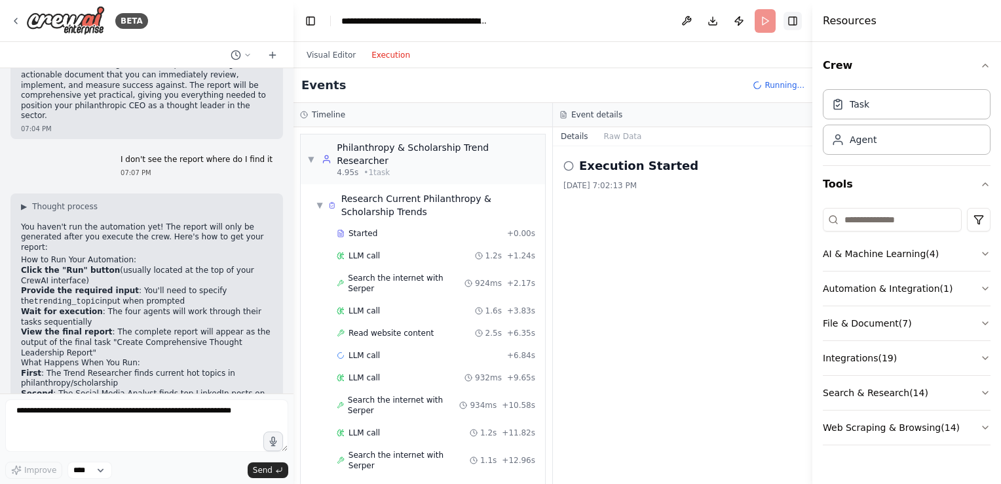
click at [786, 22] on button "Toggle Right Sidebar" at bounding box center [793, 21] width 18 height 18
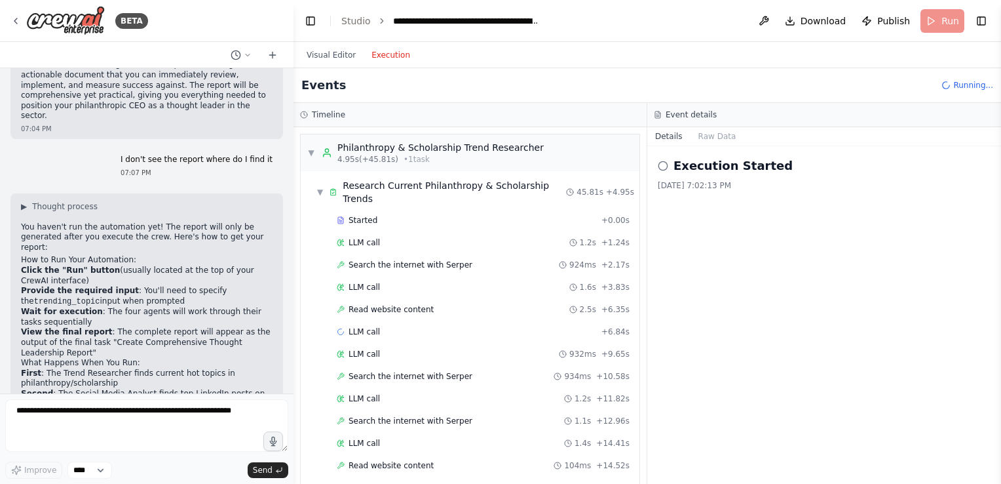
drag, startPoint x: 839, startPoint y: 134, endPoint x: 952, endPoint y: 267, distance: 174.4
click at [952, 267] on div "Details Raw Data Execution Started [DATE] 7:02:13 PM" at bounding box center [824, 305] width 354 height 356
click at [701, 253] on div "Execution Started [DATE] 7:02:13 PM" at bounding box center [824, 314] width 354 height 337
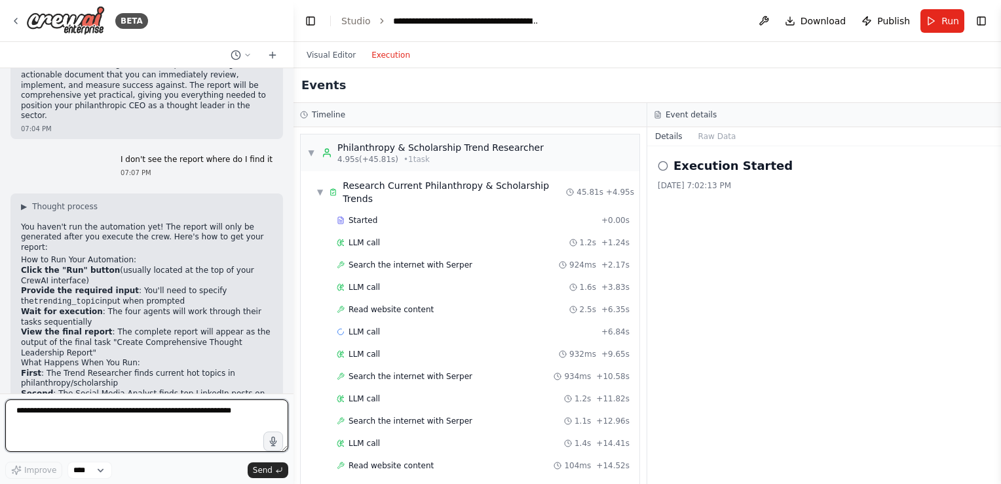
click at [54, 413] on textarea at bounding box center [146, 425] width 283 height 52
type textarea "**********"
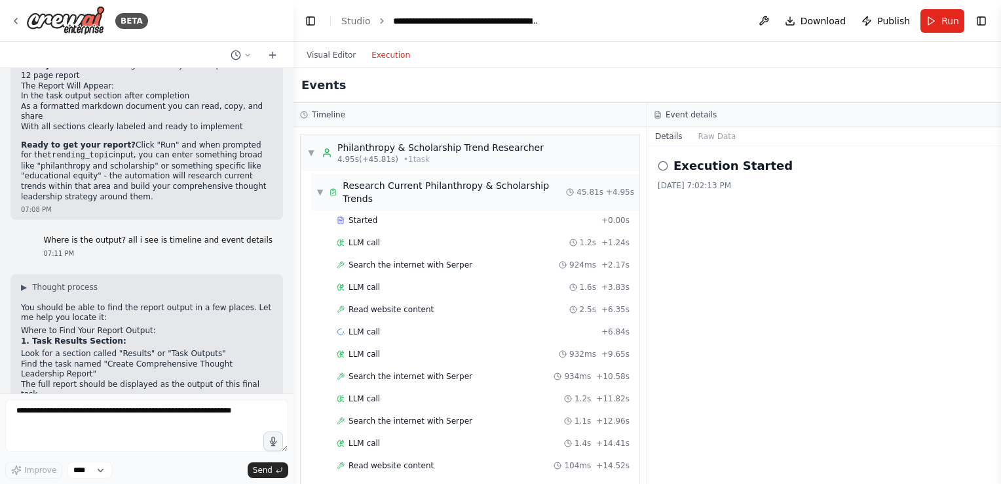
click at [321, 189] on span "▼" at bounding box center [320, 192] width 7 height 10
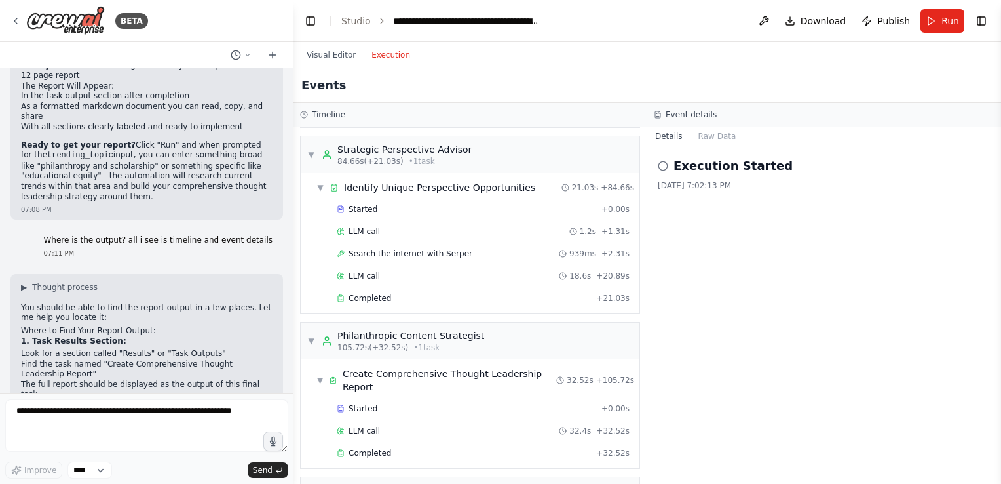
scroll to position [451, 0]
click at [377, 447] on span "Completed" at bounding box center [370, 452] width 43 height 10
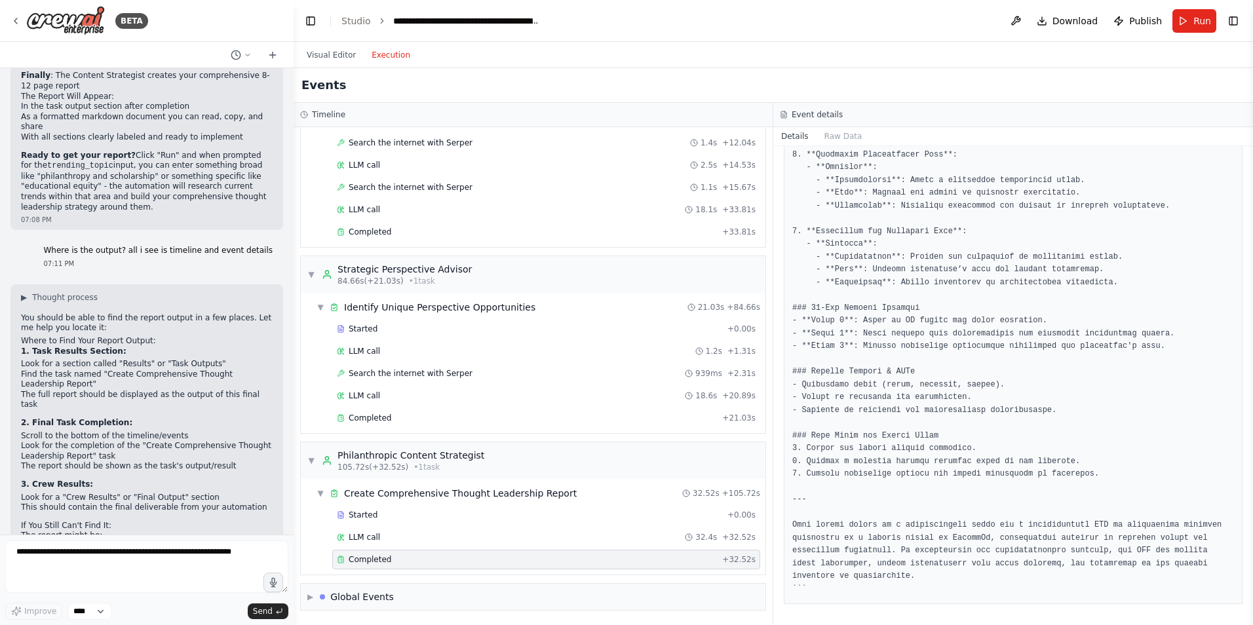
scroll to position [3356, 0]
